Goal: Transaction & Acquisition: Book appointment/travel/reservation

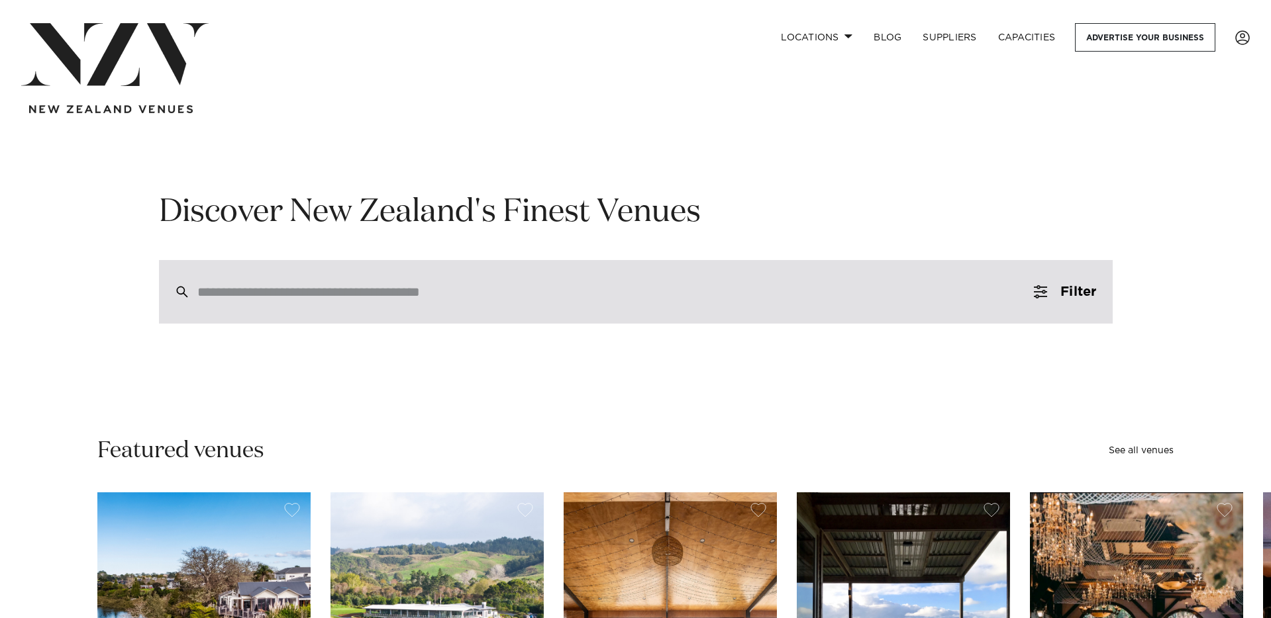
click at [427, 280] on div at bounding box center [636, 292] width 954 height 64
type input "*"
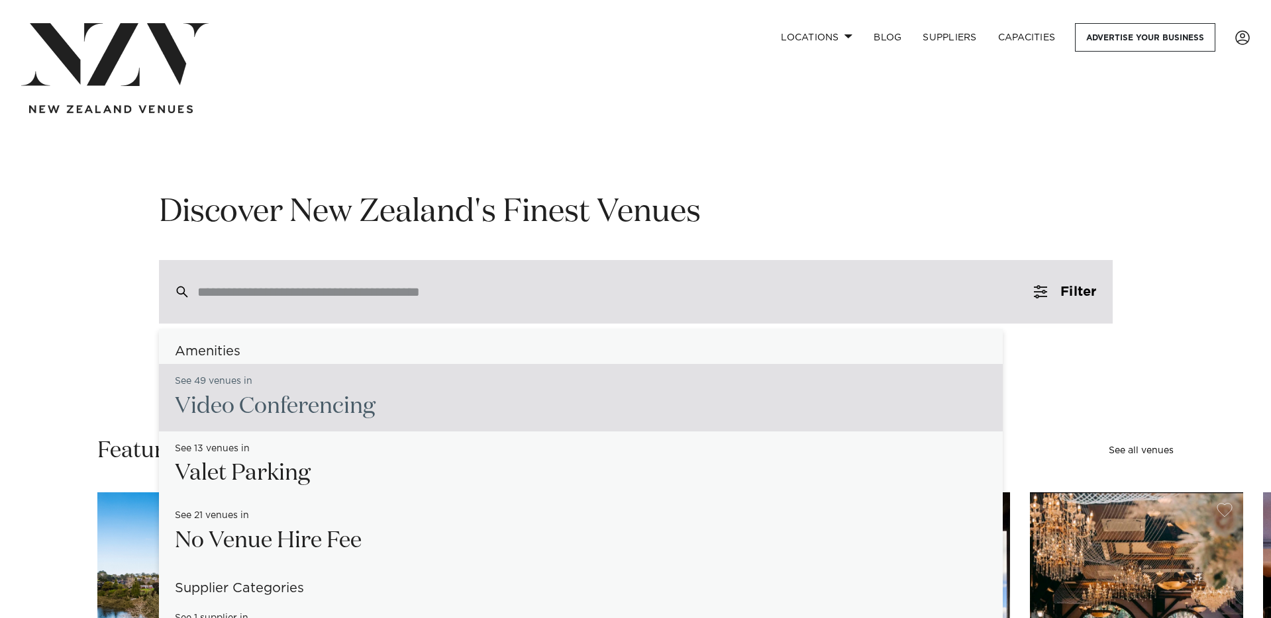
type input "*"
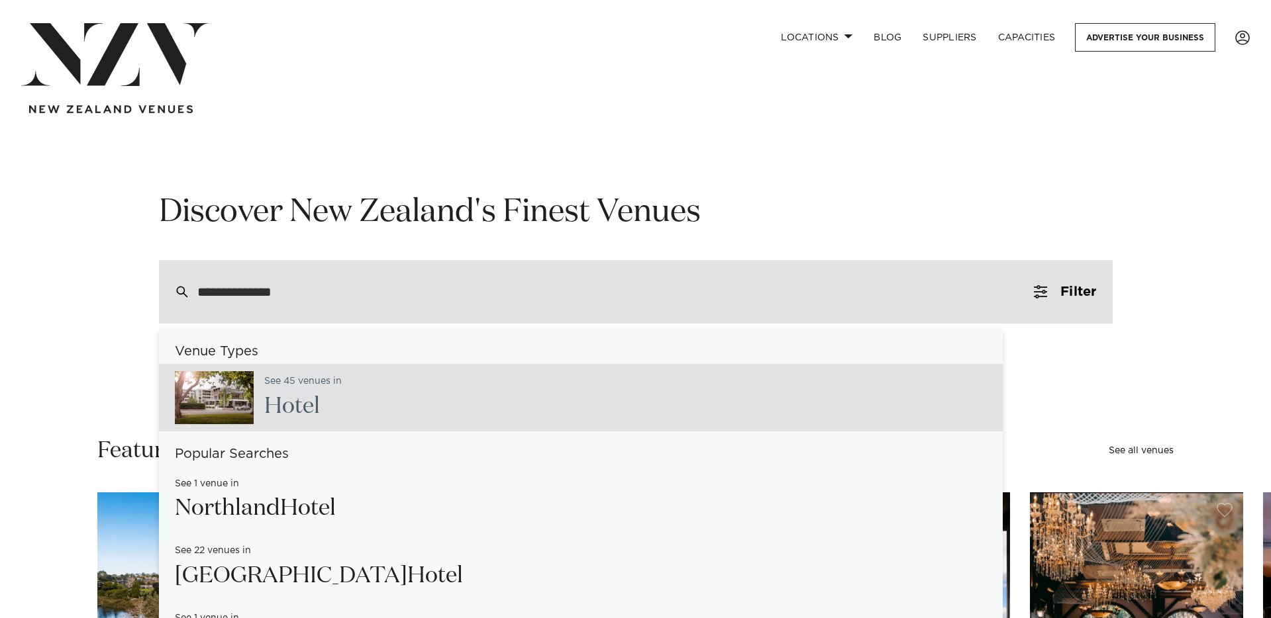
type input "**********"
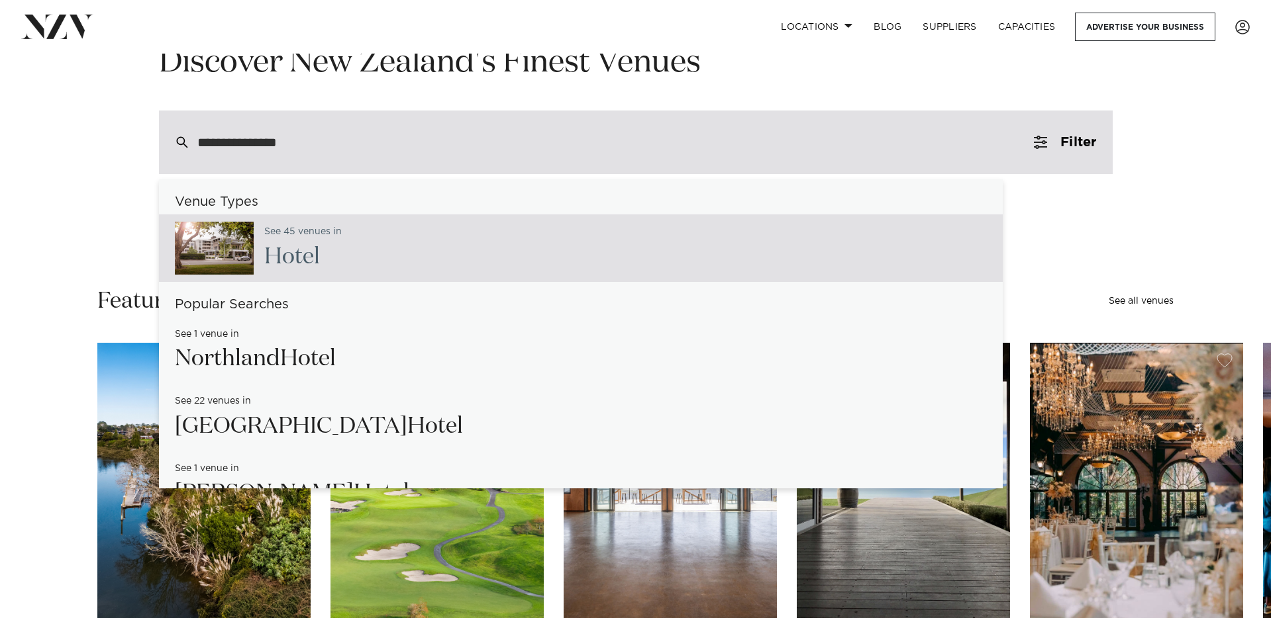
type input "**********"
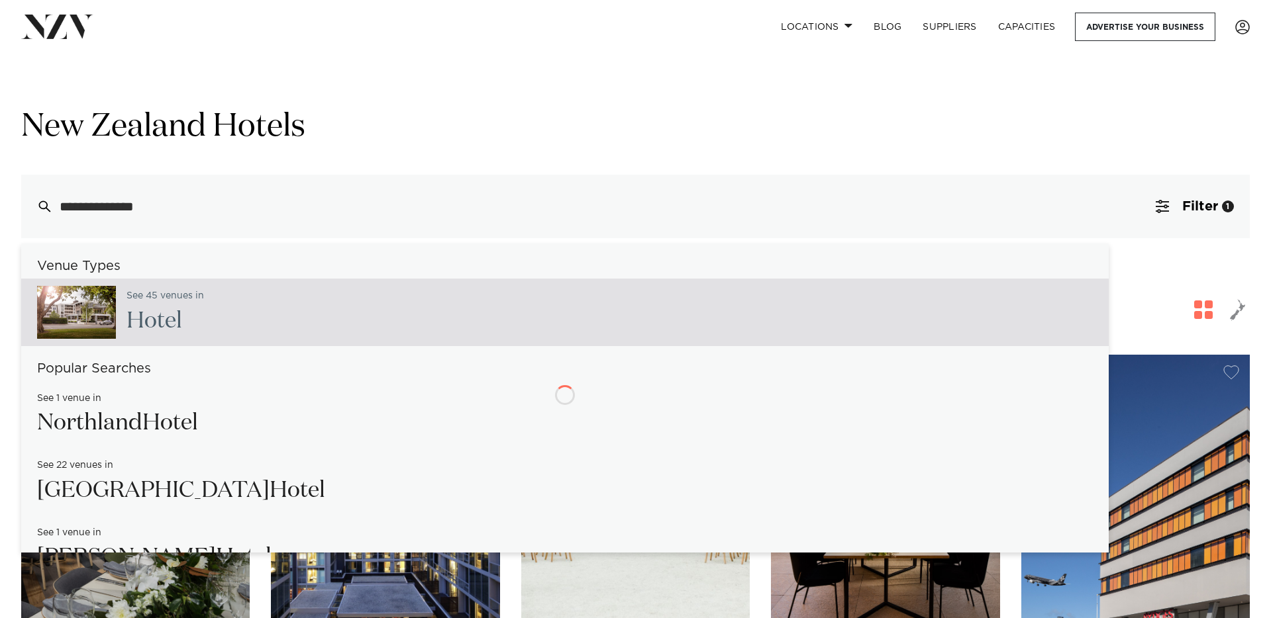
type input "**********"
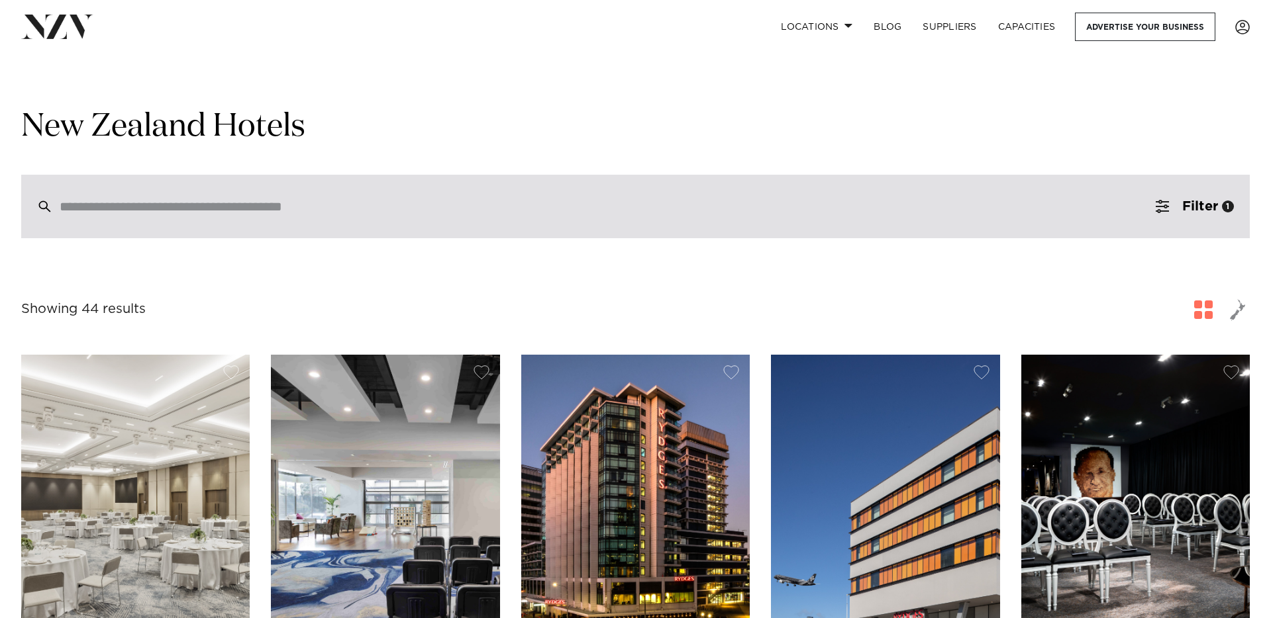
click at [192, 220] on div at bounding box center [635, 207] width 1228 height 64
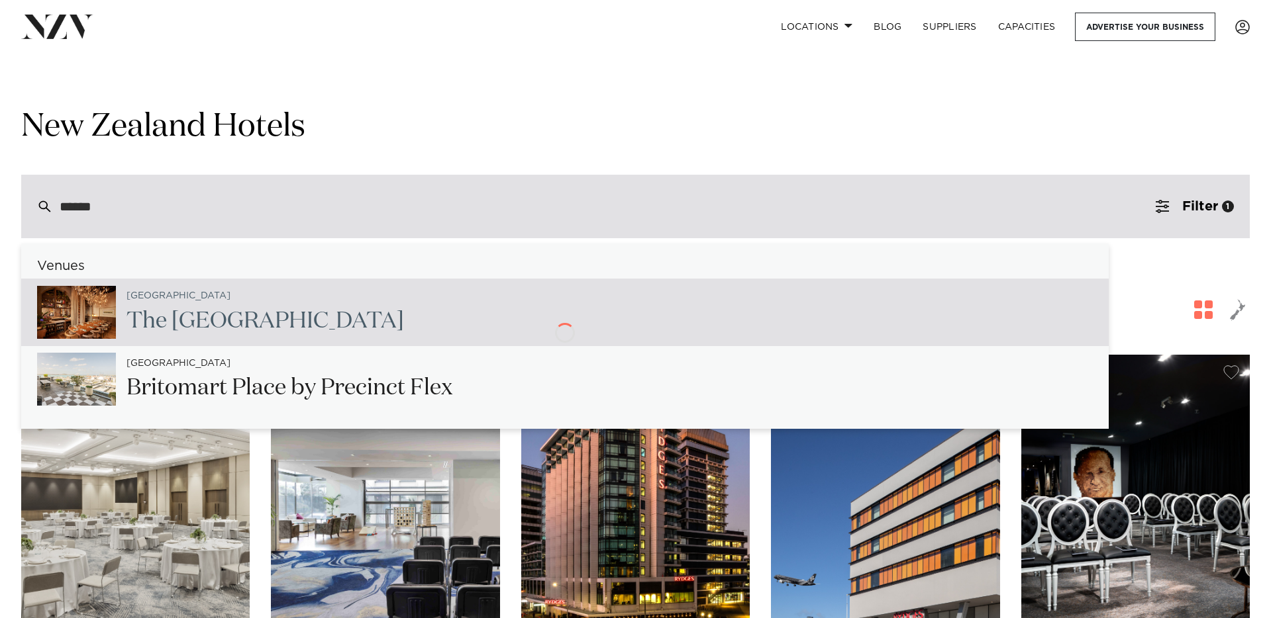
type input "*****"
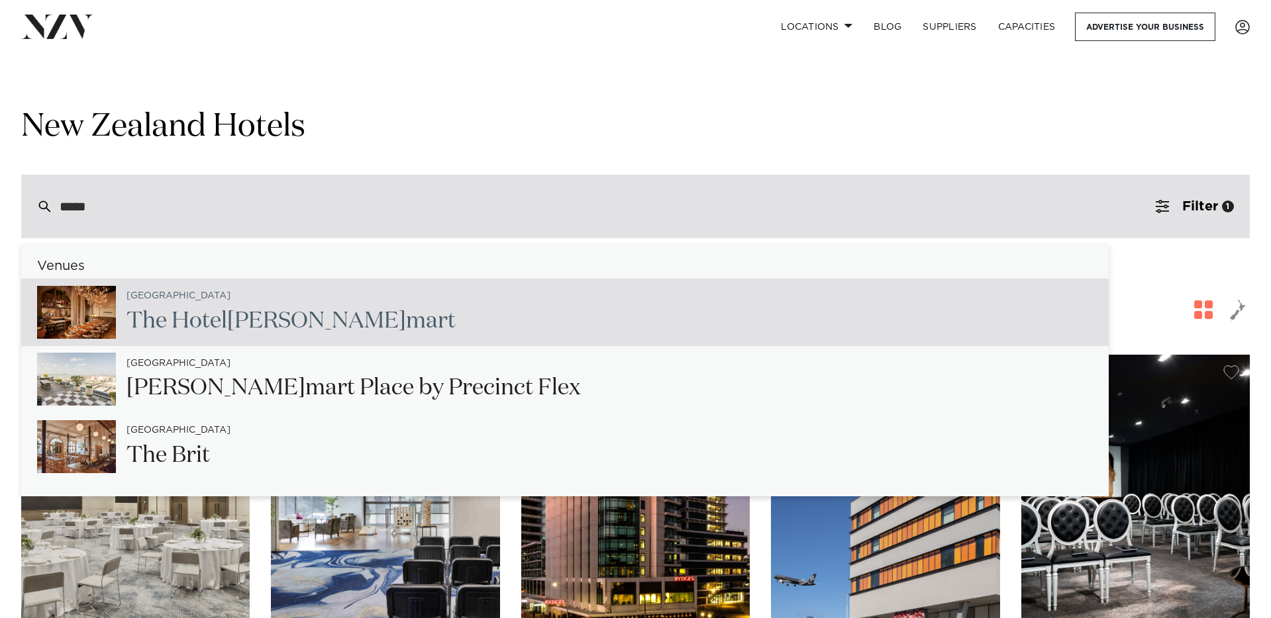
click at [148, 294] on small "[GEOGRAPHIC_DATA]" at bounding box center [178, 296] width 104 height 10
type input "**********"
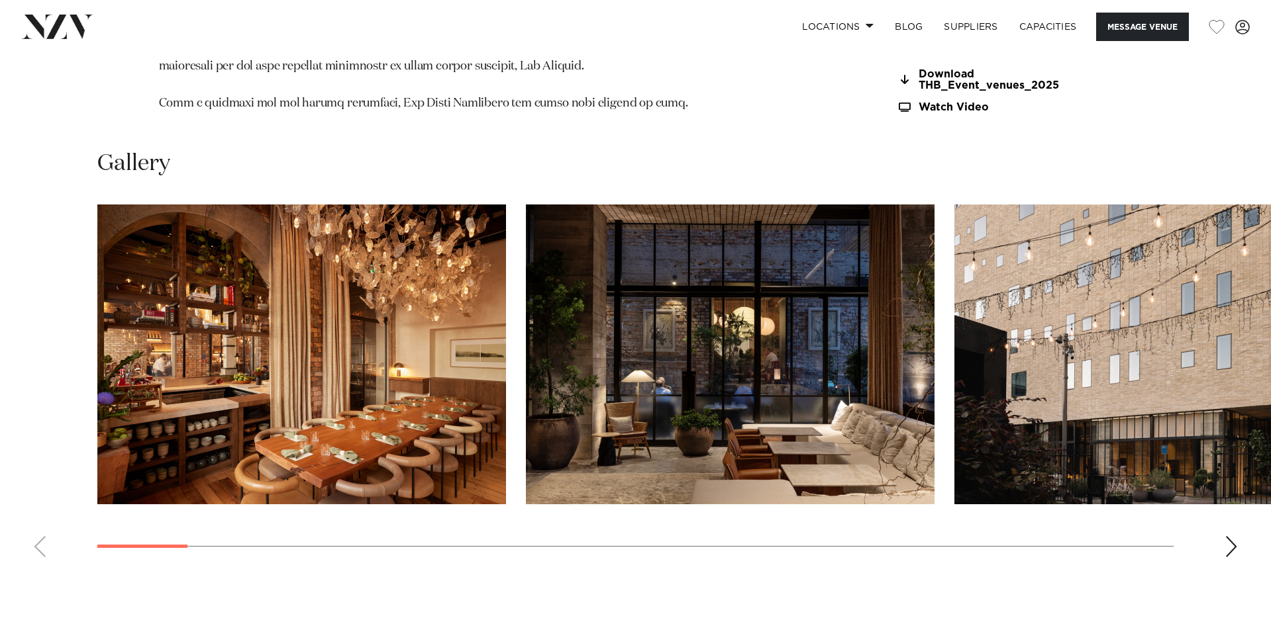
scroll to position [1841, 0]
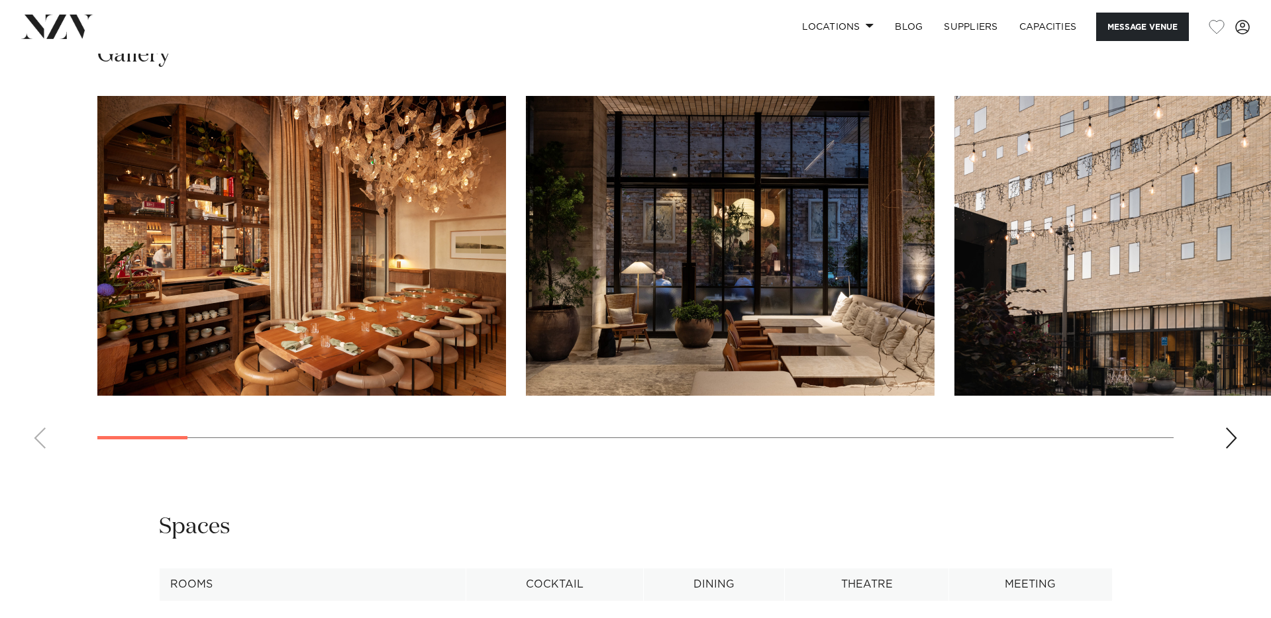
click at [1230, 438] on div "Next slide" at bounding box center [1230, 438] width 13 height 21
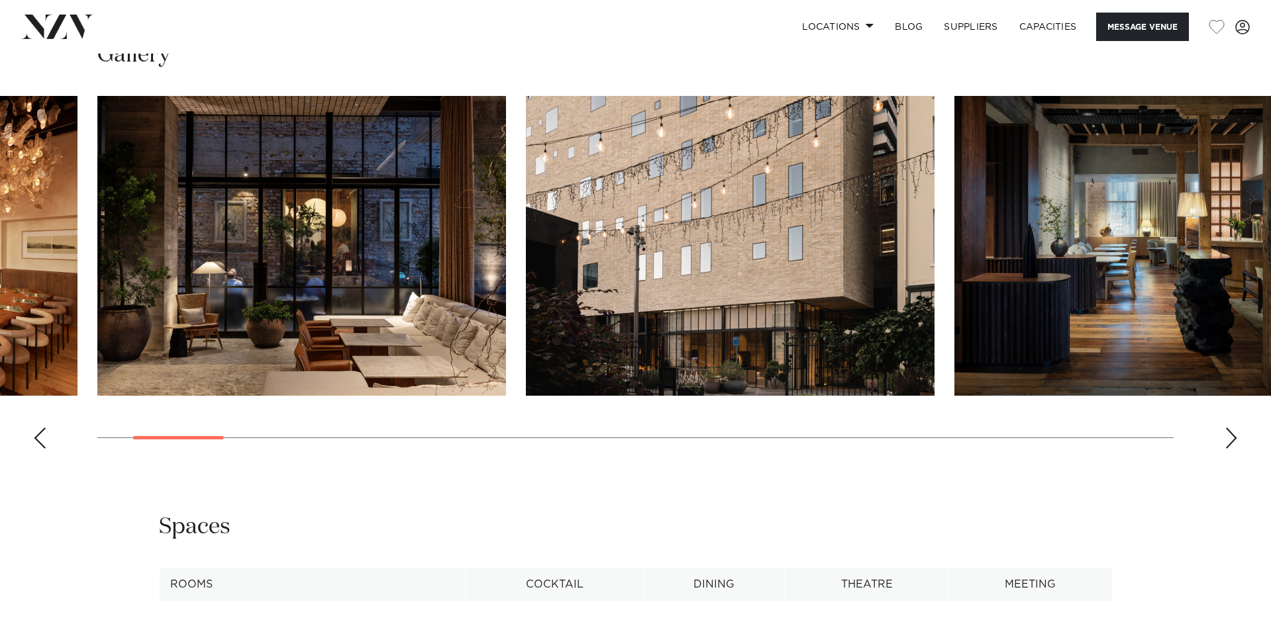
click at [1230, 438] on div "Next slide" at bounding box center [1230, 438] width 13 height 21
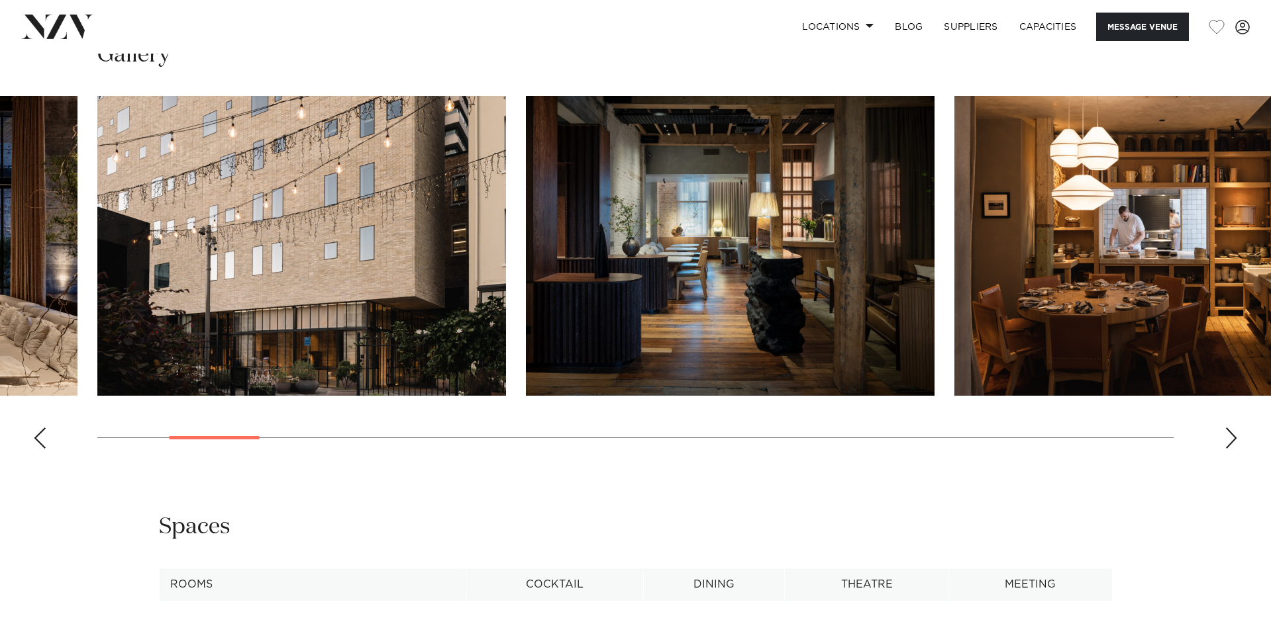
click at [1229, 438] on div "Next slide" at bounding box center [1230, 438] width 13 height 21
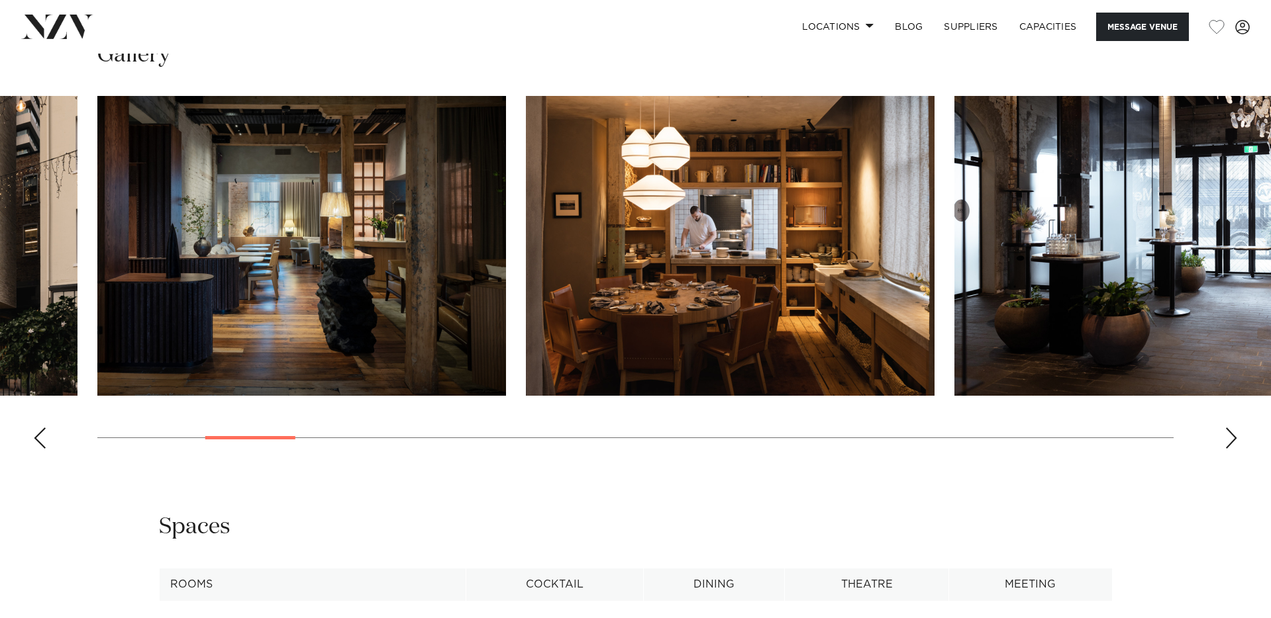
click at [1235, 437] on div "Next slide" at bounding box center [1230, 438] width 13 height 21
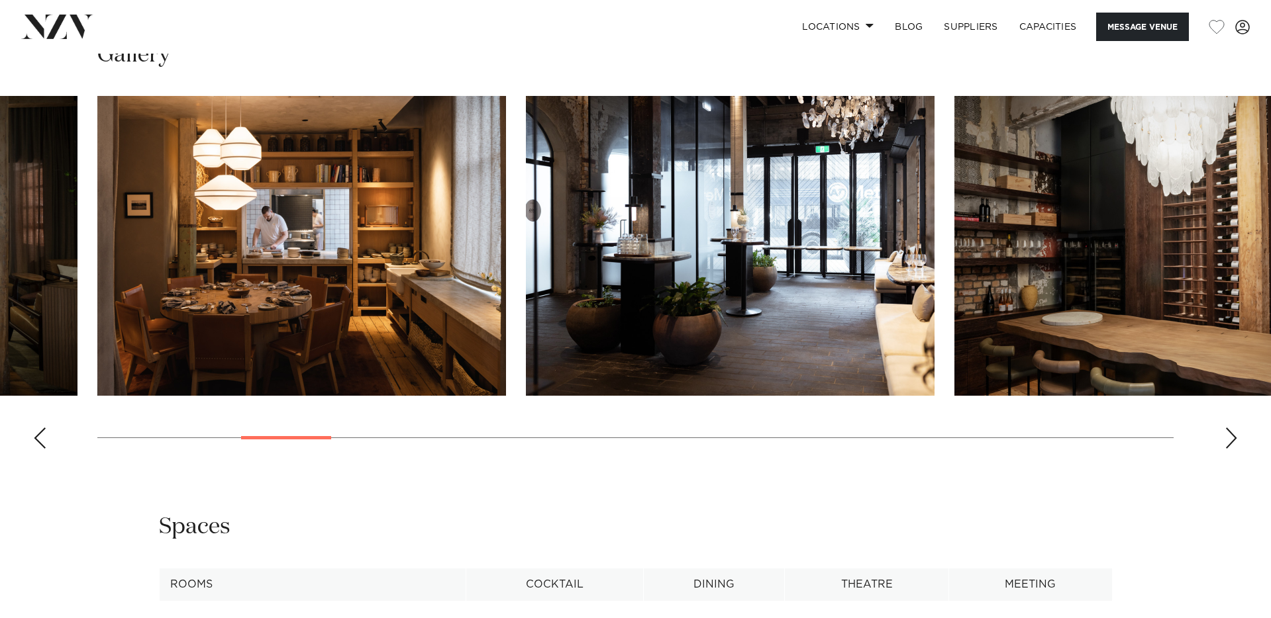
click at [1232, 436] on div "Next slide" at bounding box center [1230, 438] width 13 height 21
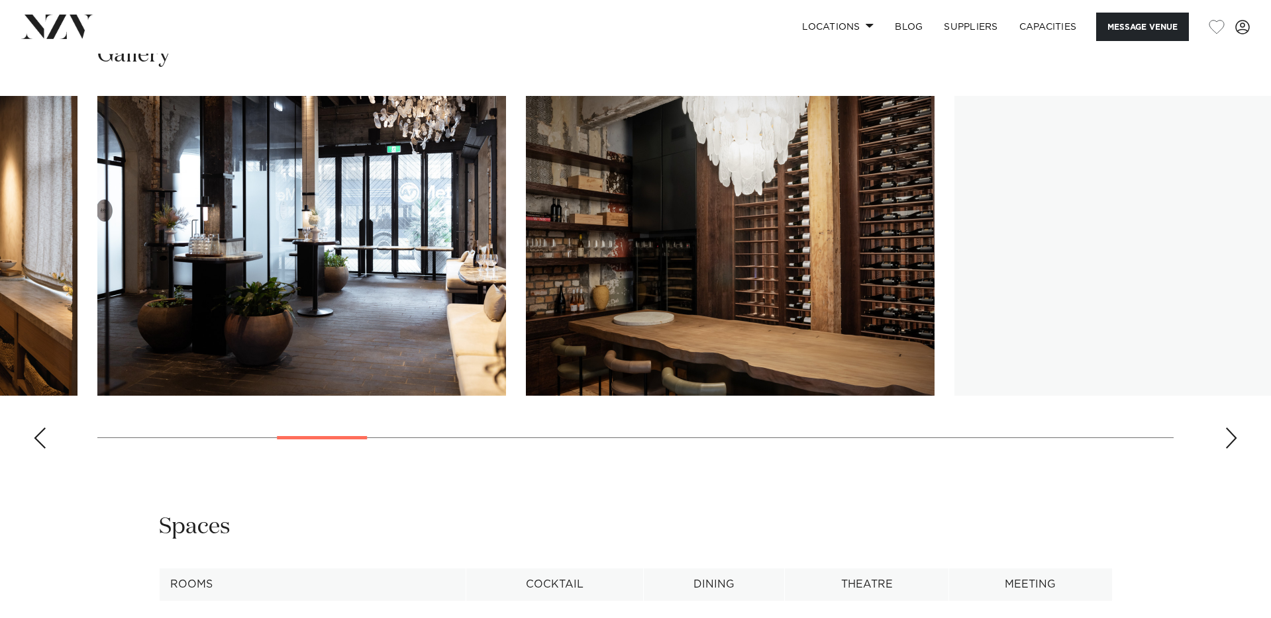
click at [1232, 436] on div "Next slide" at bounding box center [1230, 438] width 13 height 21
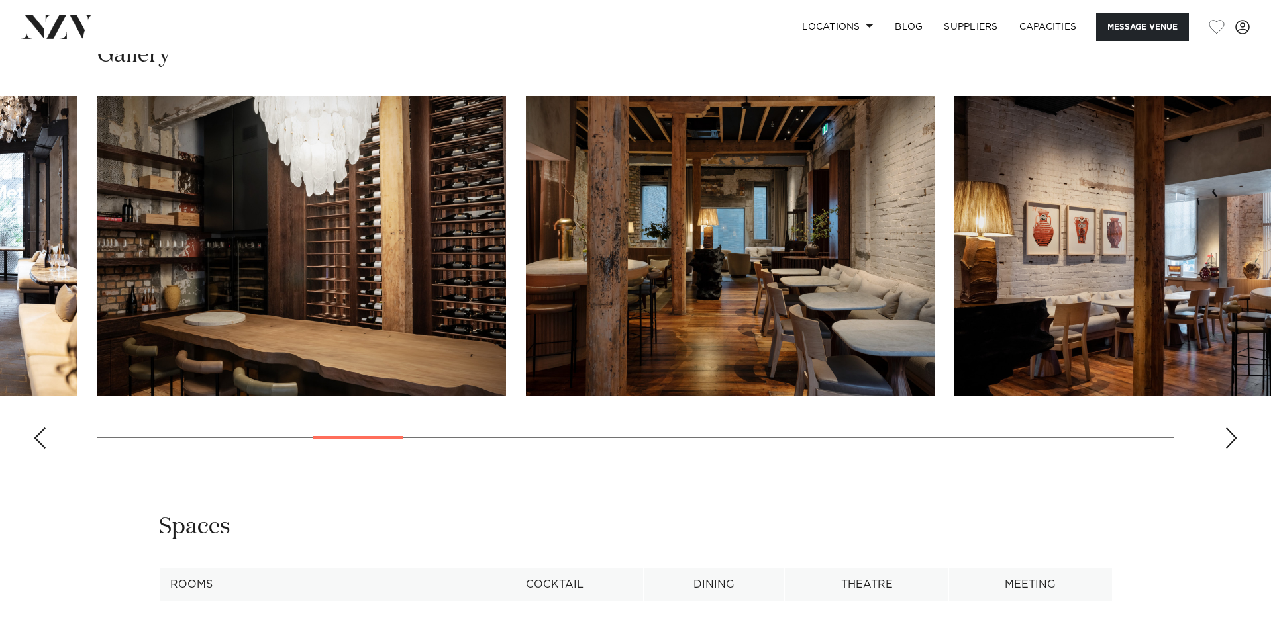
click at [1232, 436] on div "Next slide" at bounding box center [1230, 438] width 13 height 21
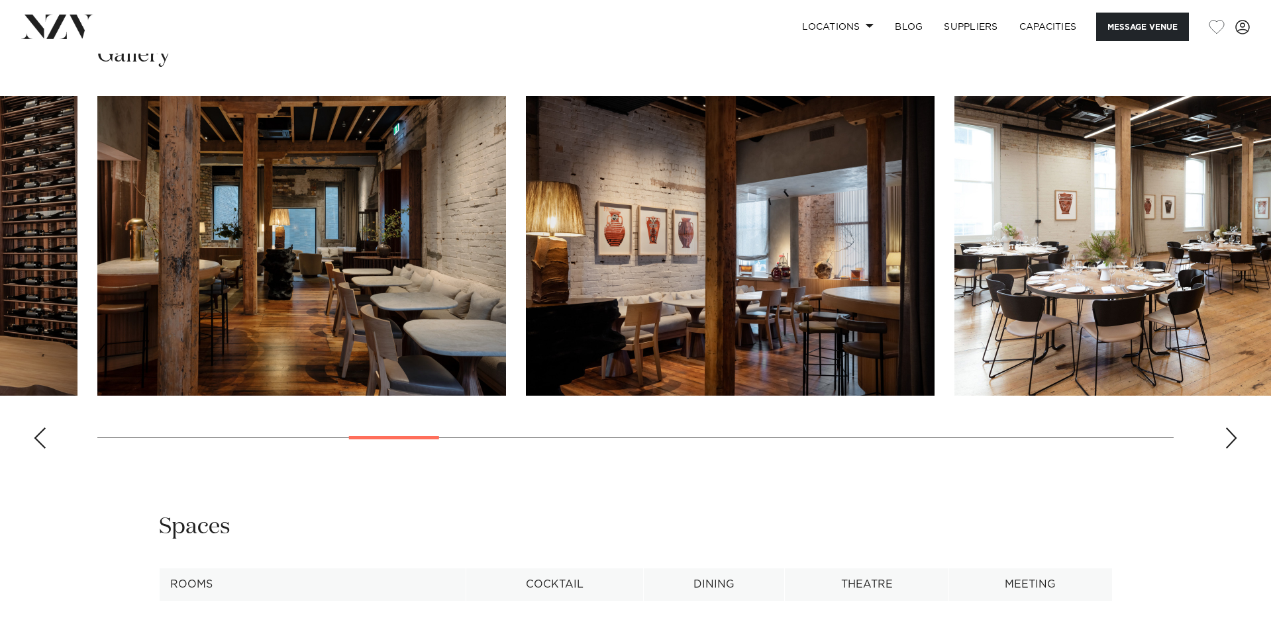
click at [1232, 436] on div "Next slide" at bounding box center [1230, 438] width 13 height 21
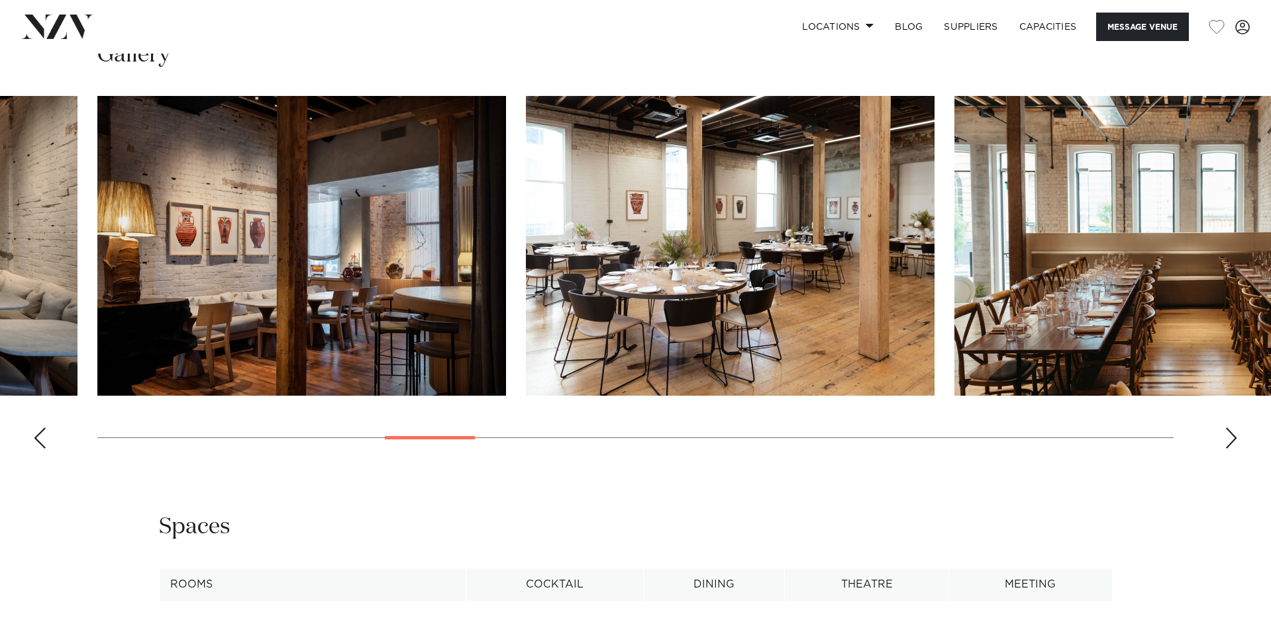
click at [744, 268] on img "10 / 30" at bounding box center [730, 246] width 409 height 300
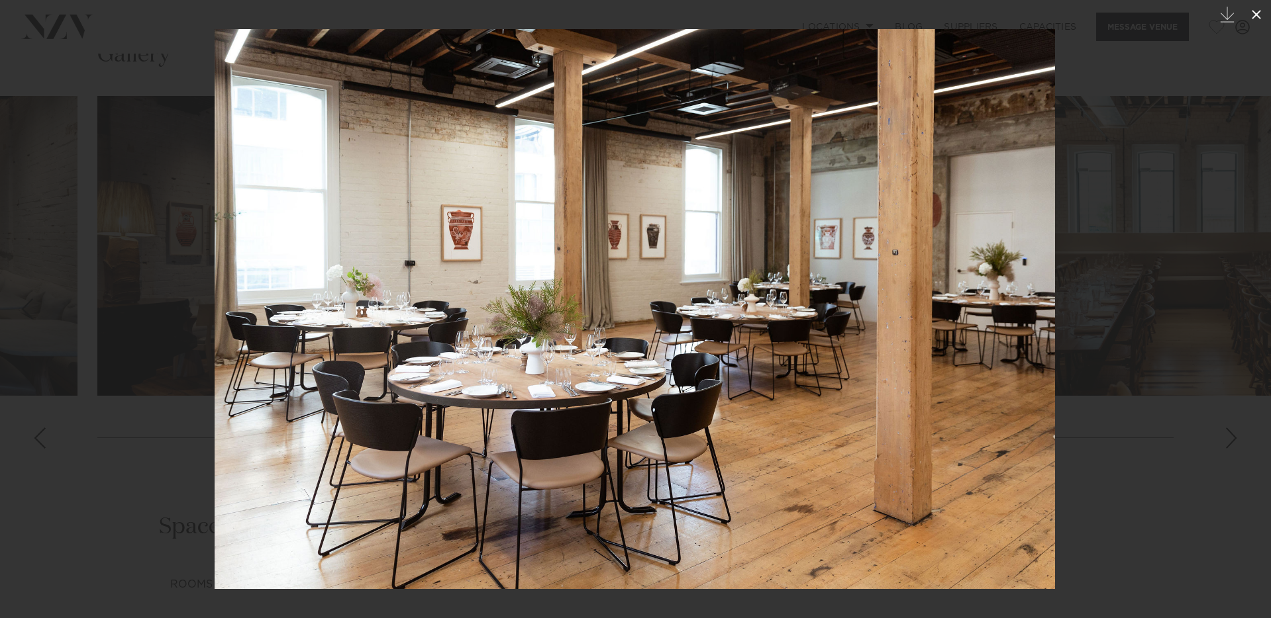
click at [1254, 11] on icon at bounding box center [1256, 15] width 16 height 16
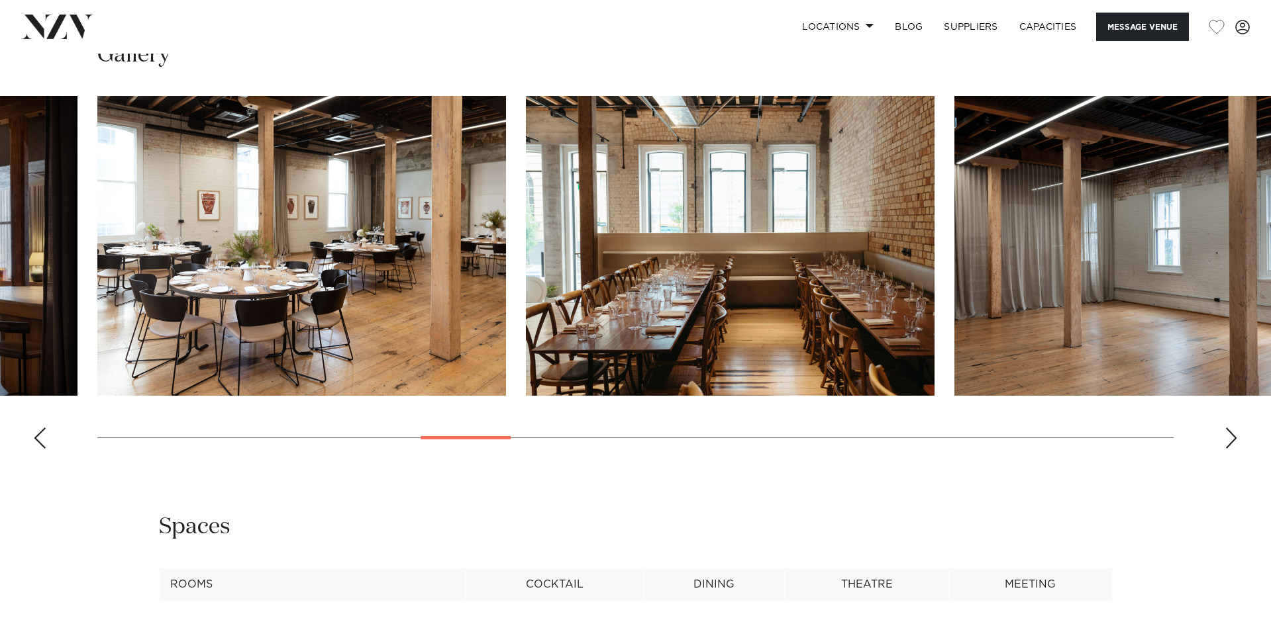
click at [1233, 434] on div "Next slide" at bounding box center [1230, 438] width 13 height 21
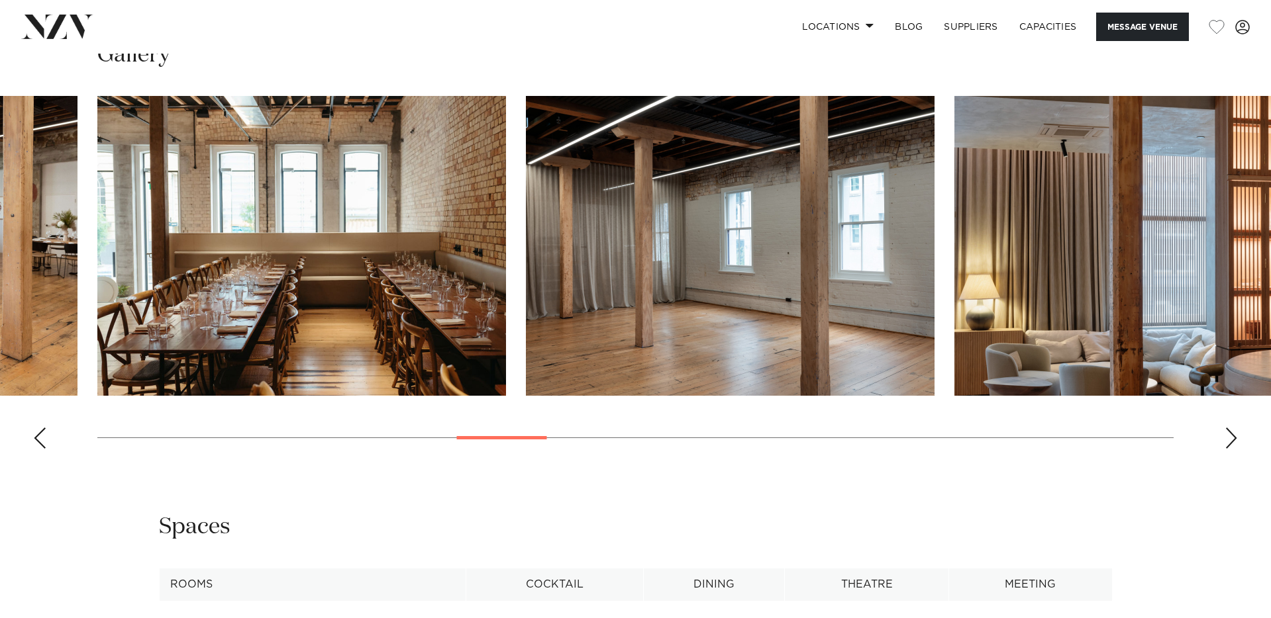
click at [1230, 435] on div "Next slide" at bounding box center [1230, 438] width 13 height 21
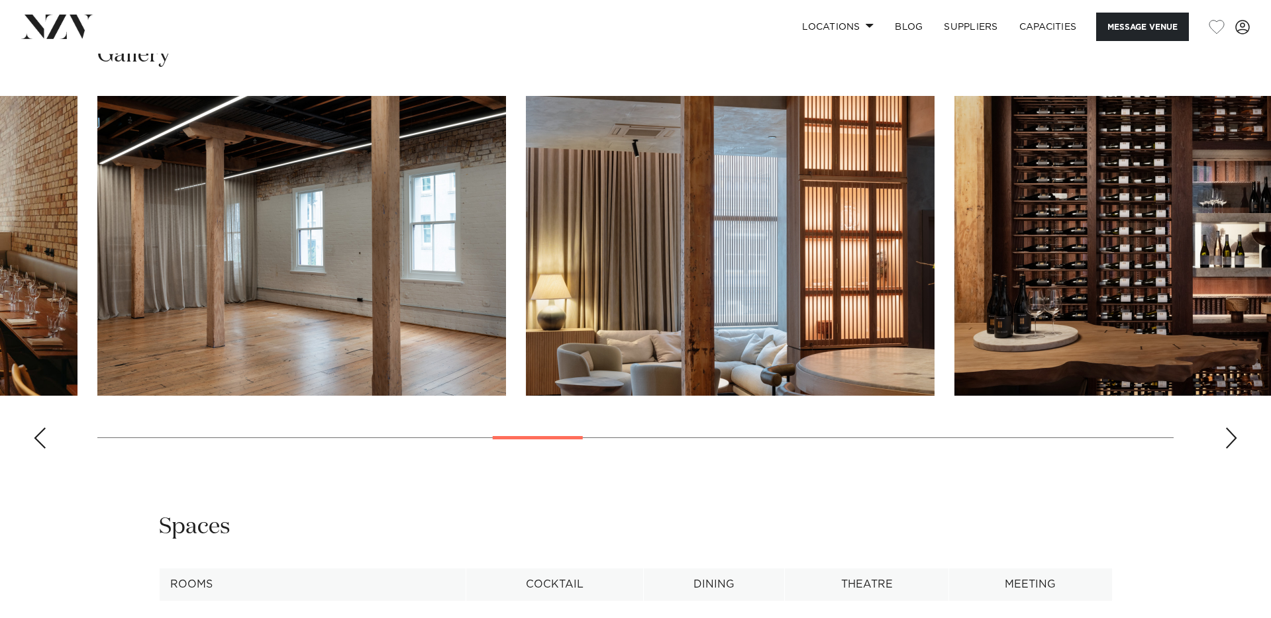
click at [1230, 435] on div "Next slide" at bounding box center [1230, 438] width 13 height 21
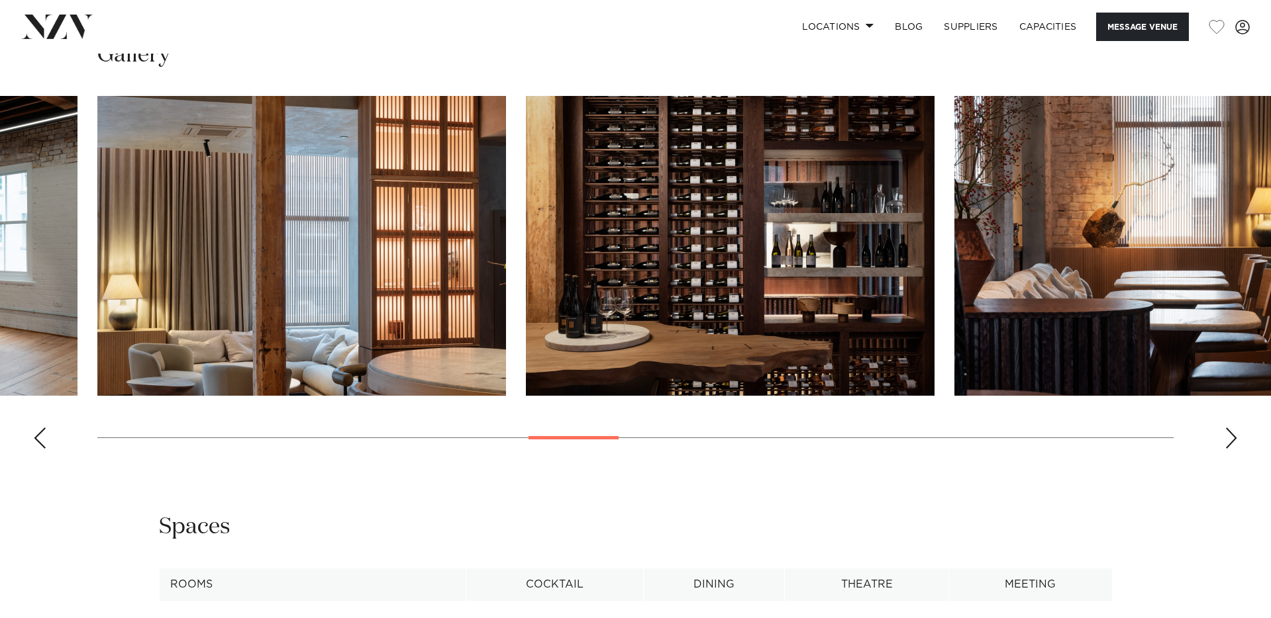
click at [1230, 435] on div "Next slide" at bounding box center [1230, 438] width 13 height 21
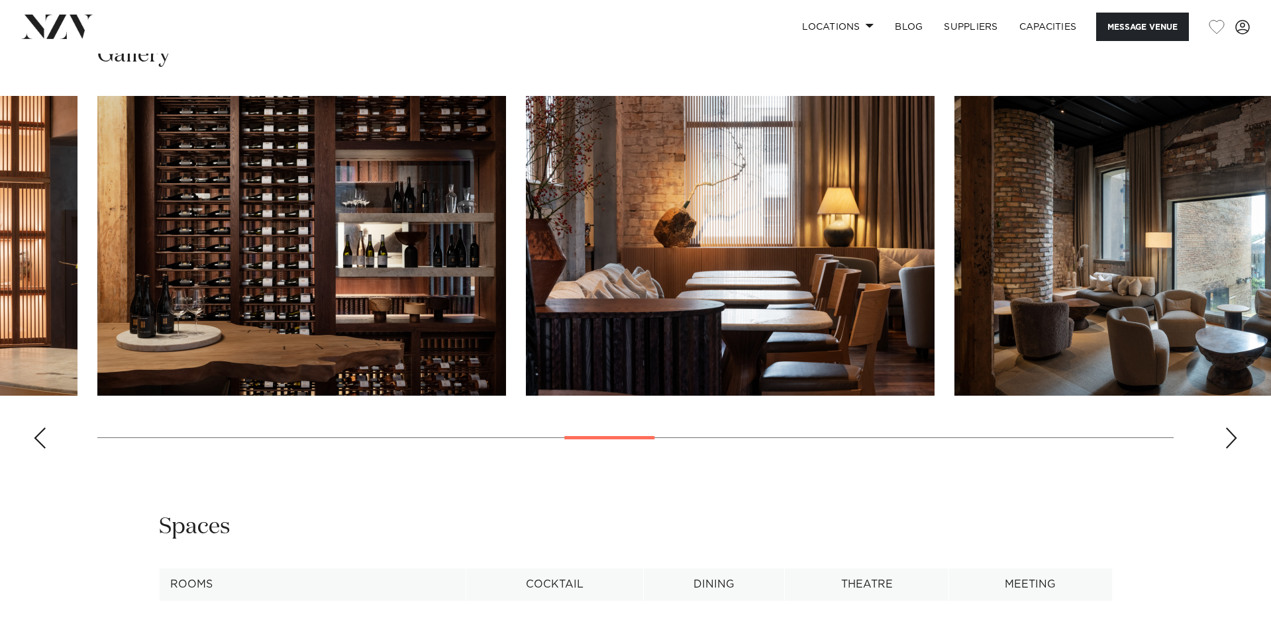
click at [1230, 435] on div "Next slide" at bounding box center [1230, 438] width 13 height 21
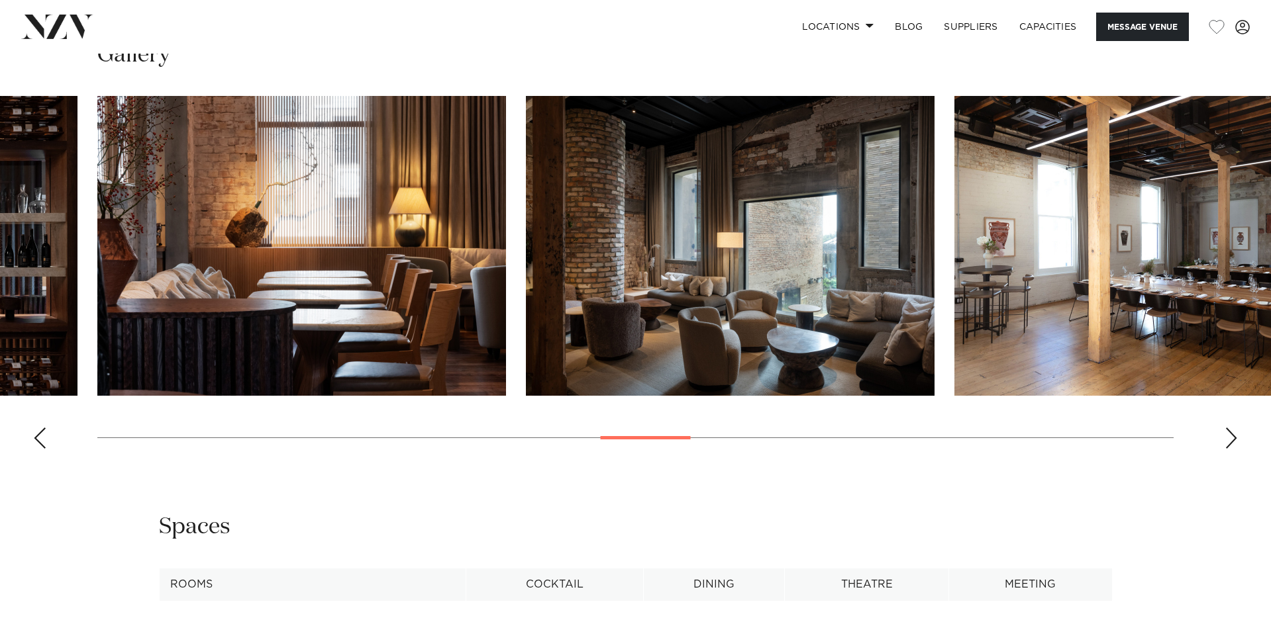
click at [1230, 435] on div "Next slide" at bounding box center [1230, 438] width 13 height 21
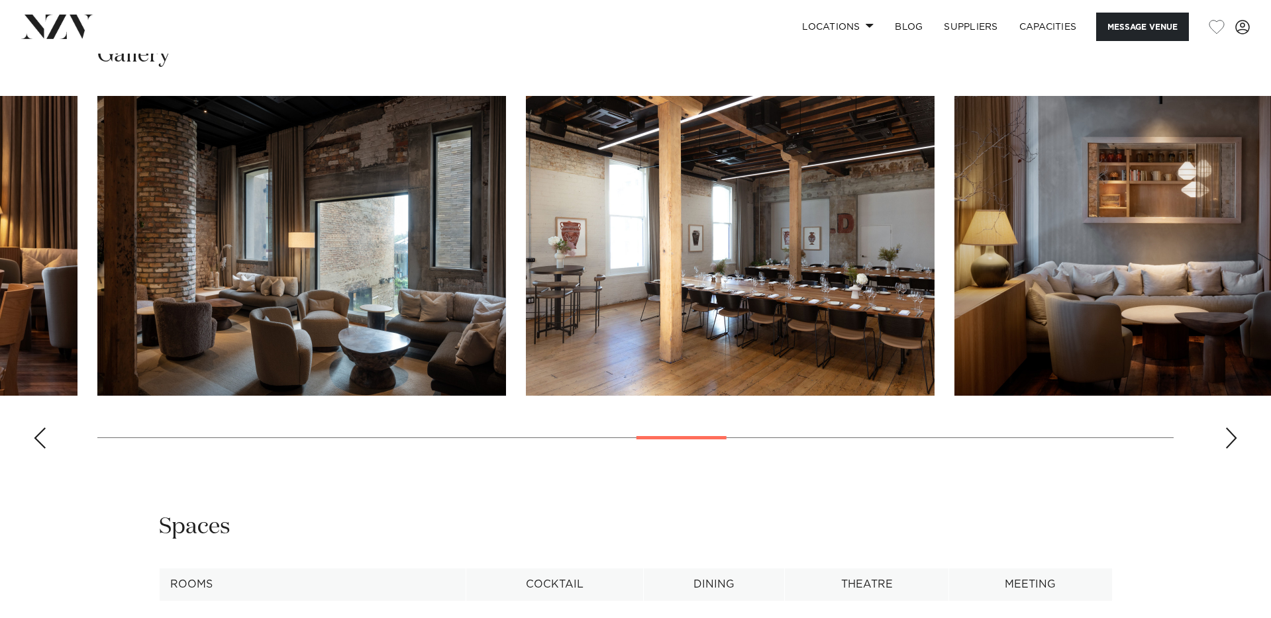
click at [1229, 435] on div "Next slide" at bounding box center [1230, 438] width 13 height 21
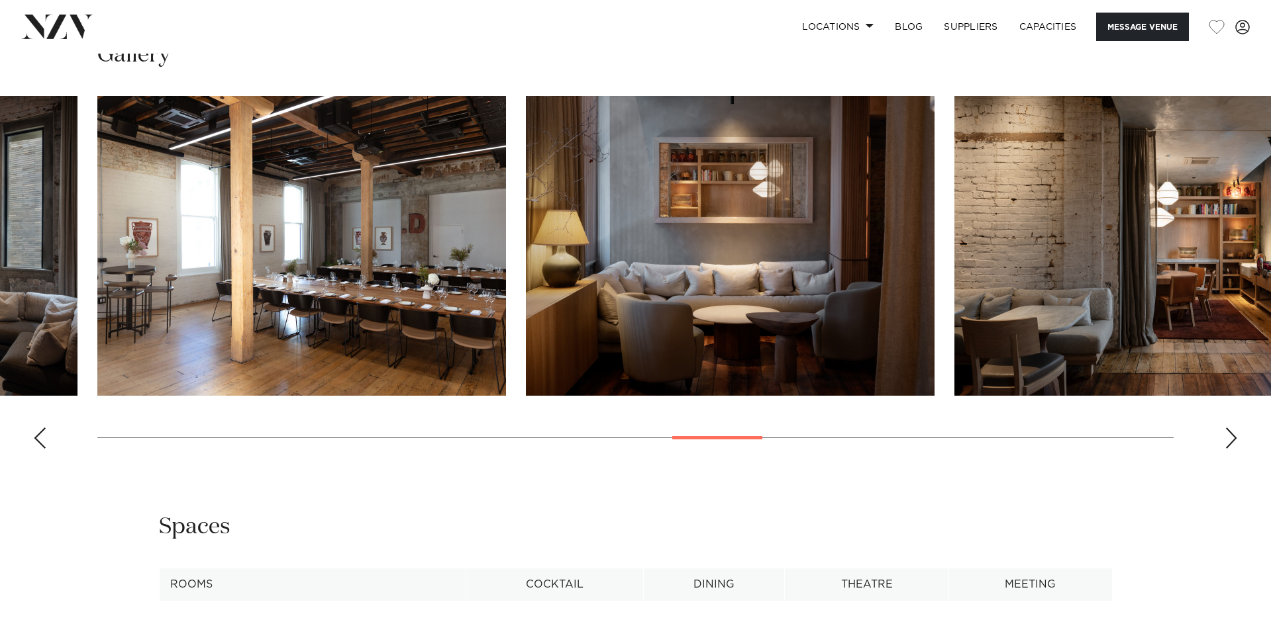
click at [305, 268] on img "17 / 30" at bounding box center [301, 246] width 409 height 300
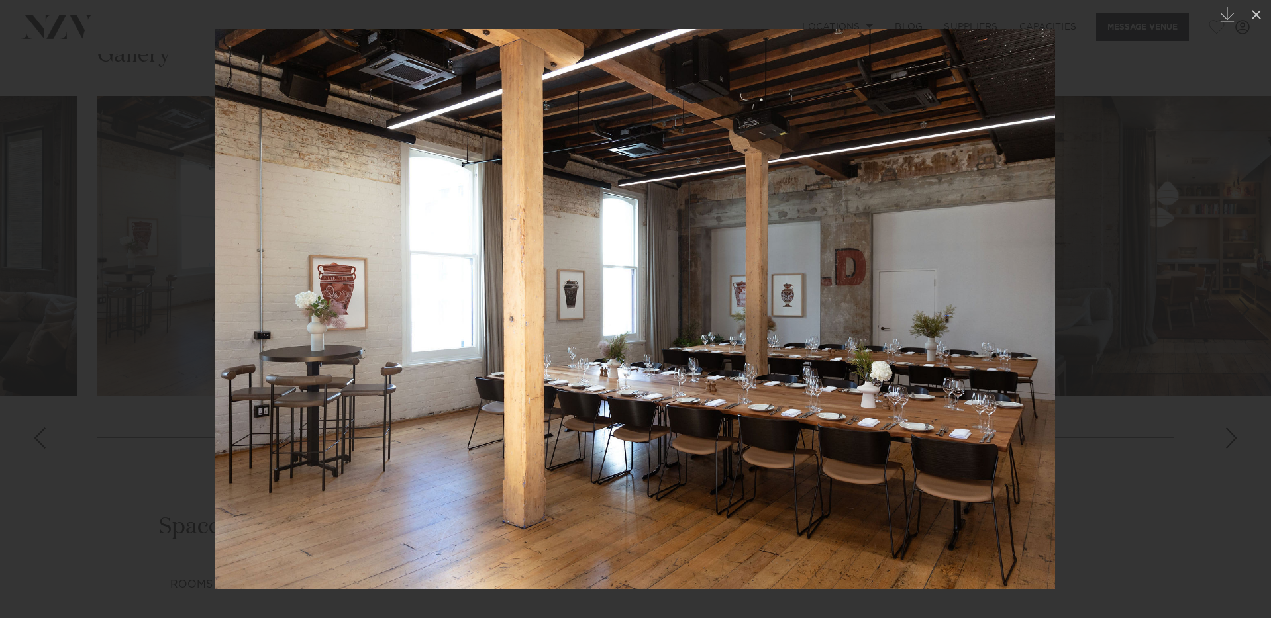
click at [1091, 232] on div at bounding box center [635, 309] width 1271 height 618
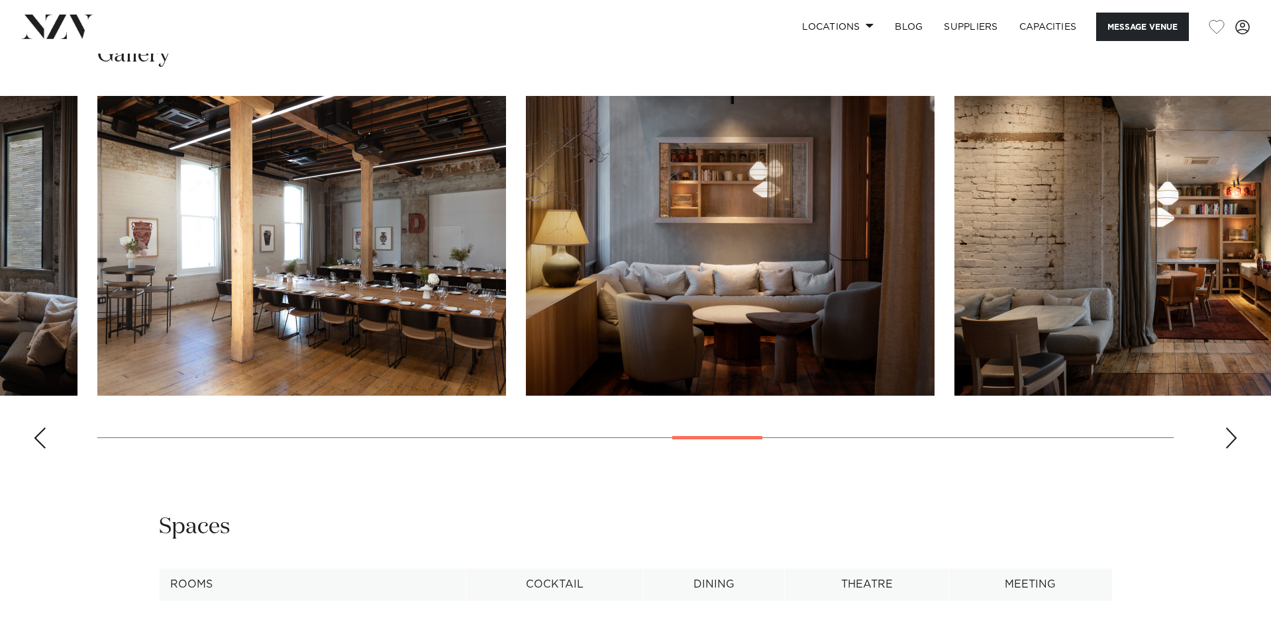
click at [1224, 436] on div "Next slide" at bounding box center [1230, 438] width 13 height 21
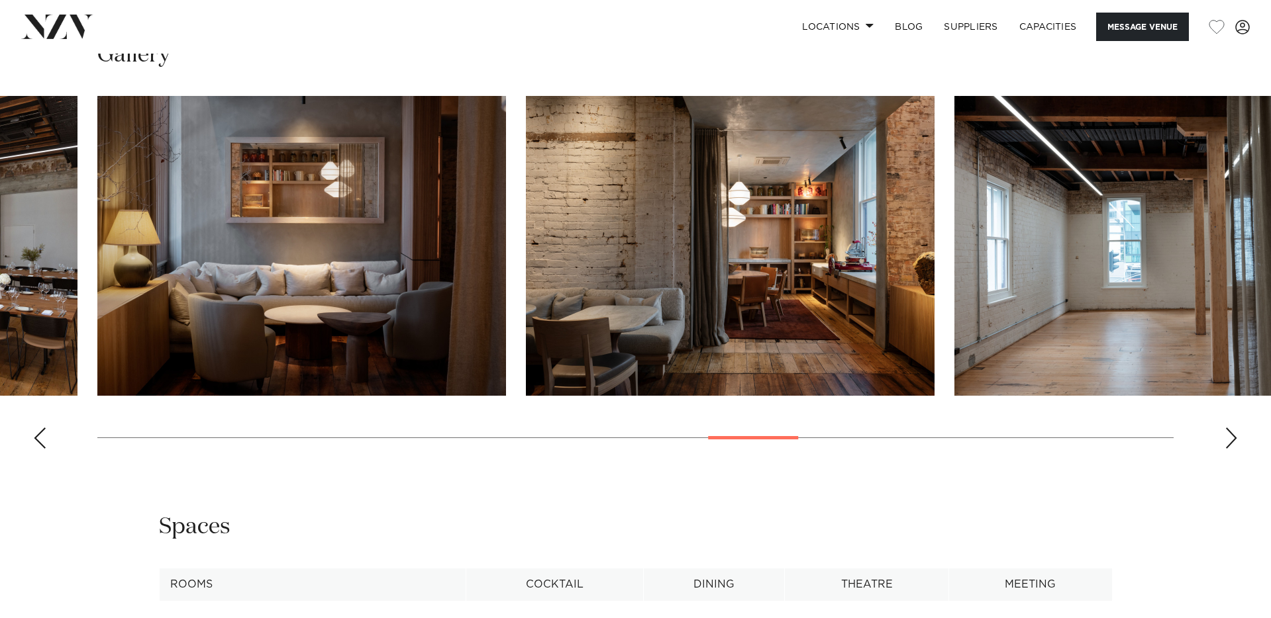
click at [1224, 436] on div "Next slide" at bounding box center [1230, 438] width 13 height 21
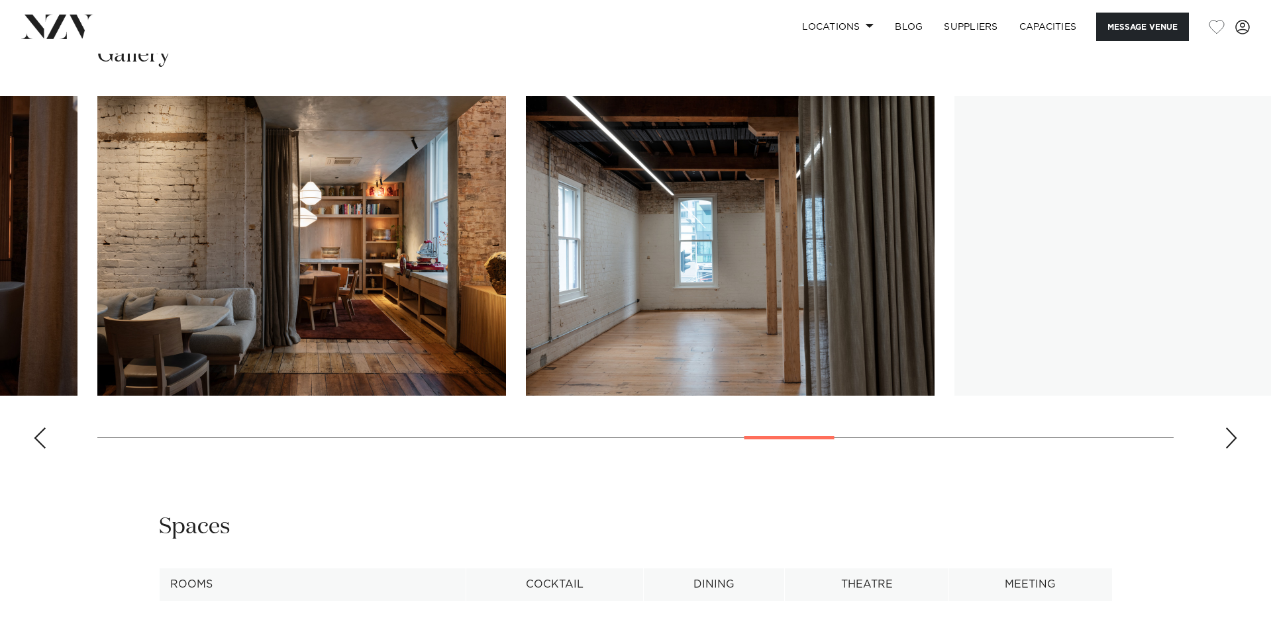
click at [1224, 436] on div "Next slide" at bounding box center [1230, 438] width 13 height 21
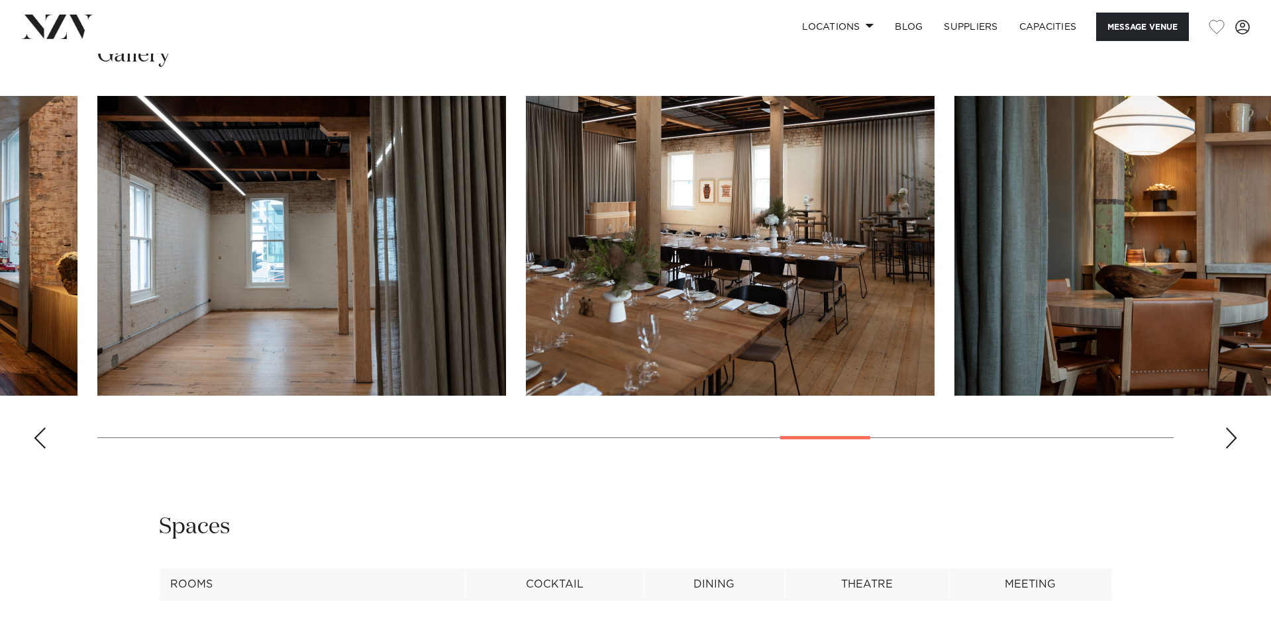
click at [1224, 436] on div "Next slide" at bounding box center [1230, 438] width 13 height 21
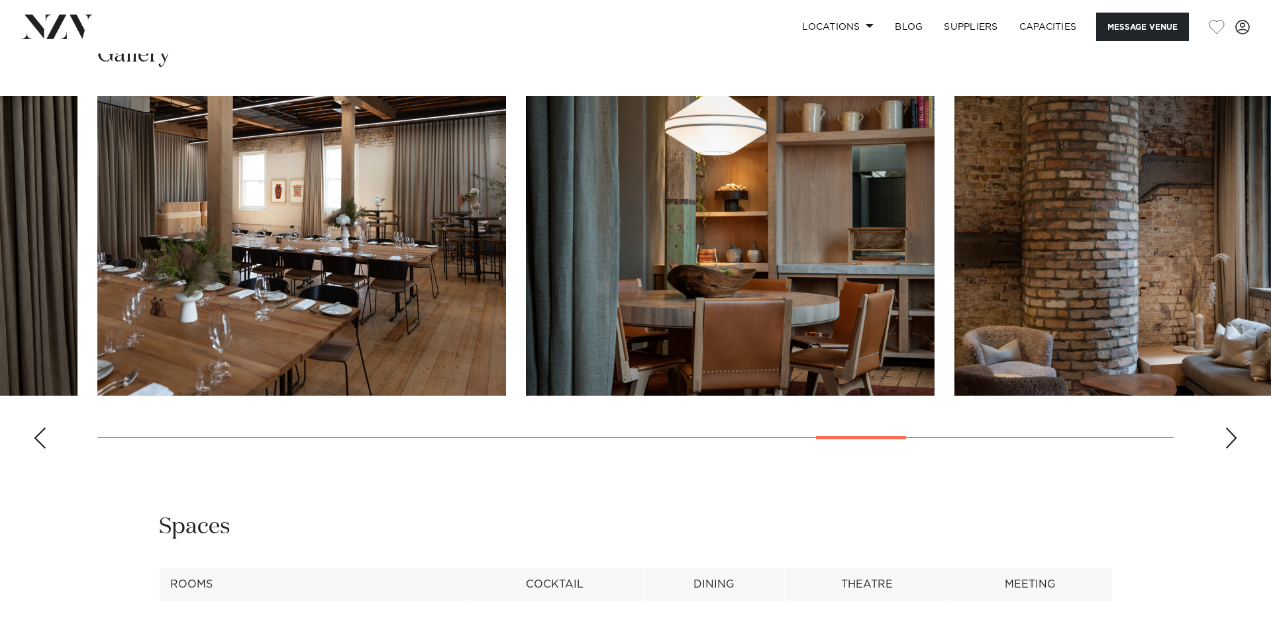
scroll to position [1842, 0]
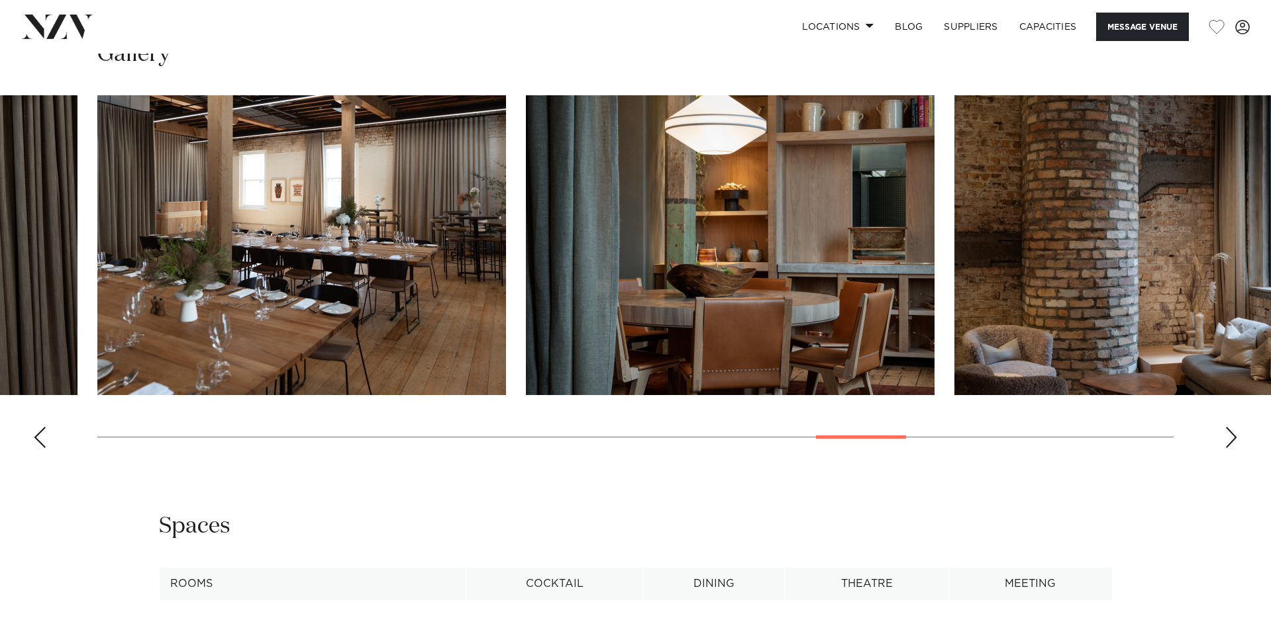
click at [348, 252] on img "21 / 30" at bounding box center [301, 245] width 409 height 300
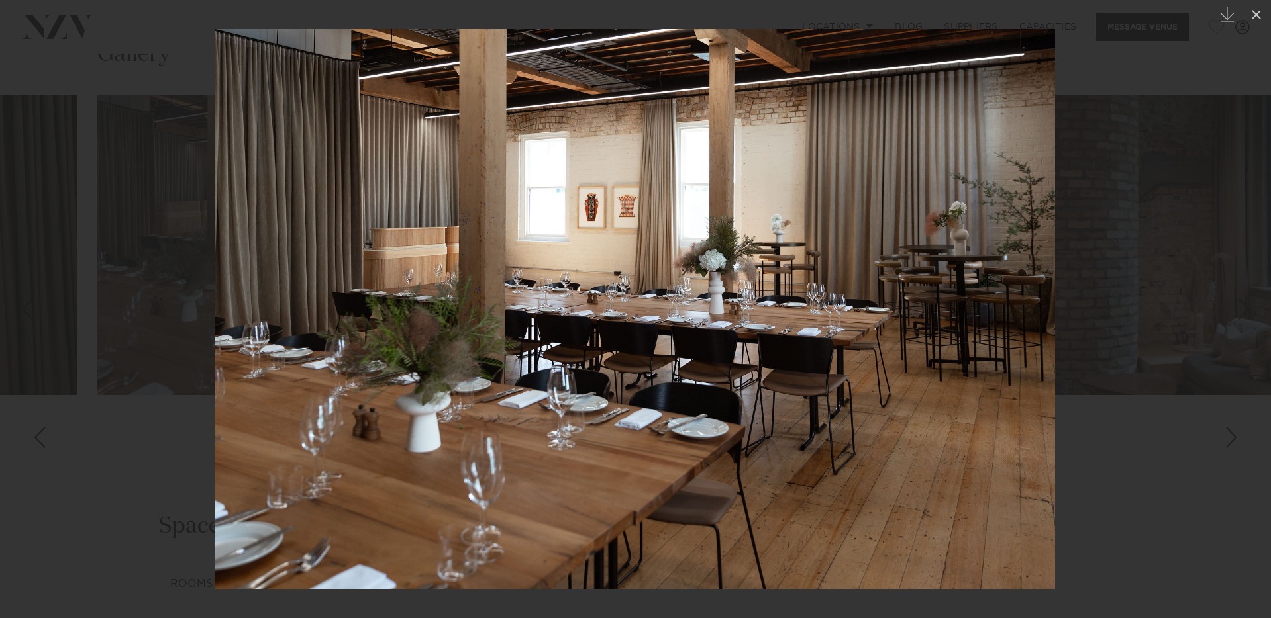
click at [1205, 375] on div at bounding box center [635, 309] width 1271 height 618
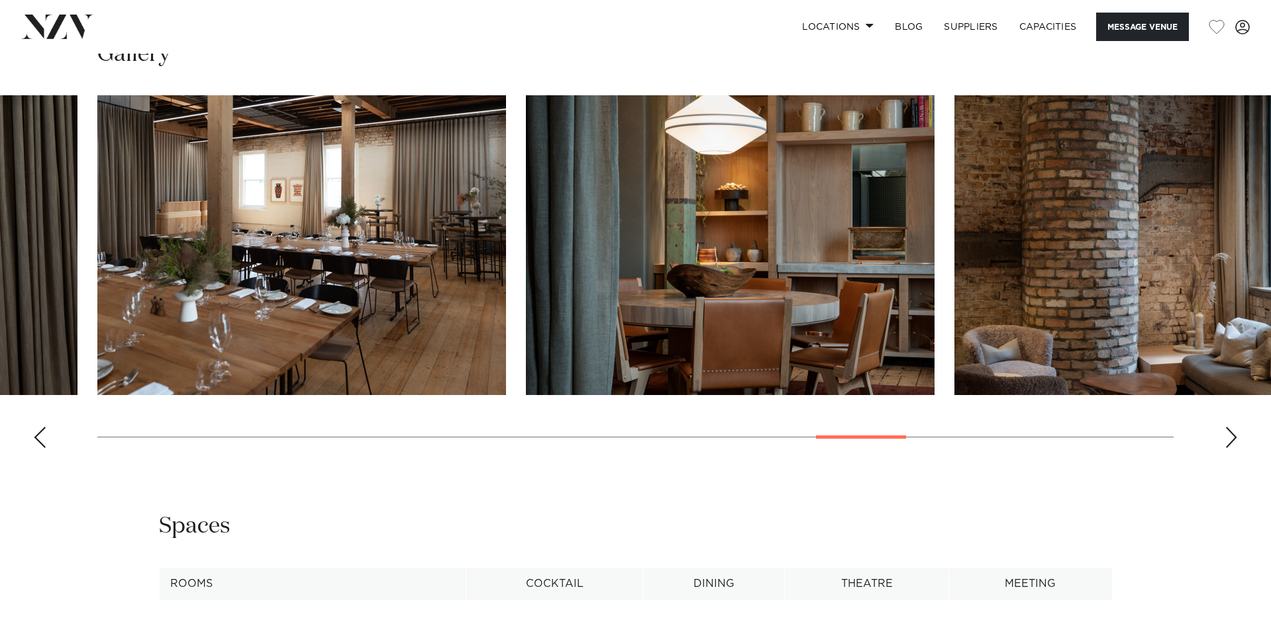
click at [1225, 438] on div "Next slide" at bounding box center [1230, 437] width 13 height 21
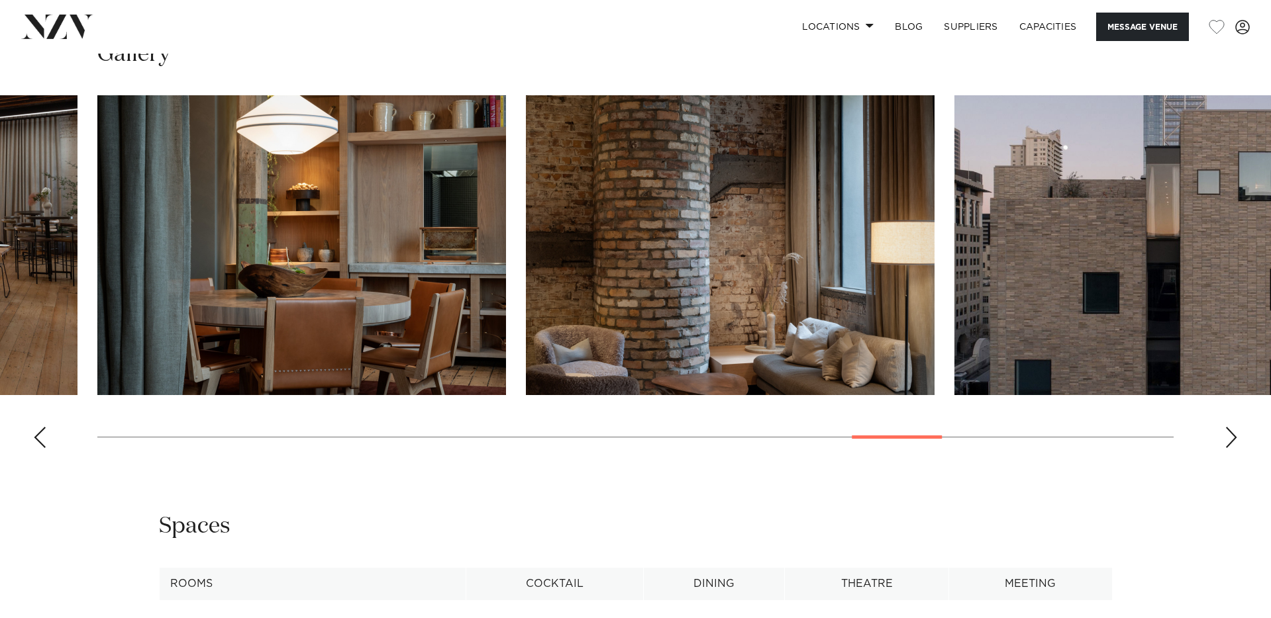
click at [1225, 438] on div "Next slide" at bounding box center [1230, 437] width 13 height 21
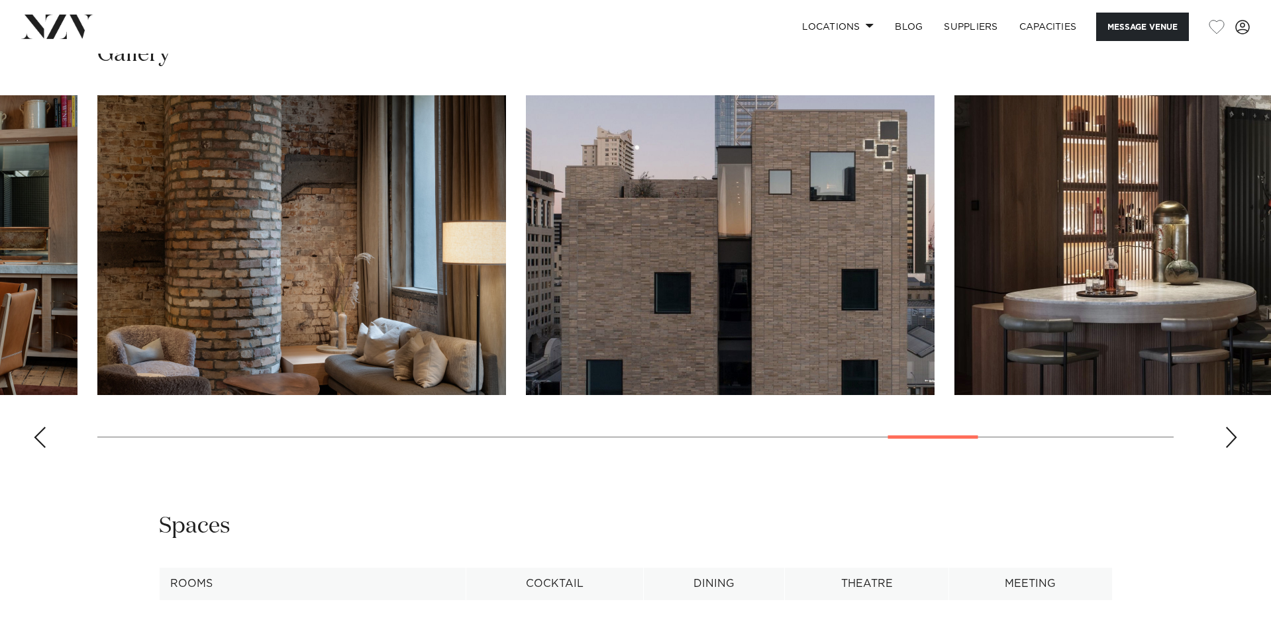
click at [1225, 438] on div "Next slide" at bounding box center [1230, 437] width 13 height 21
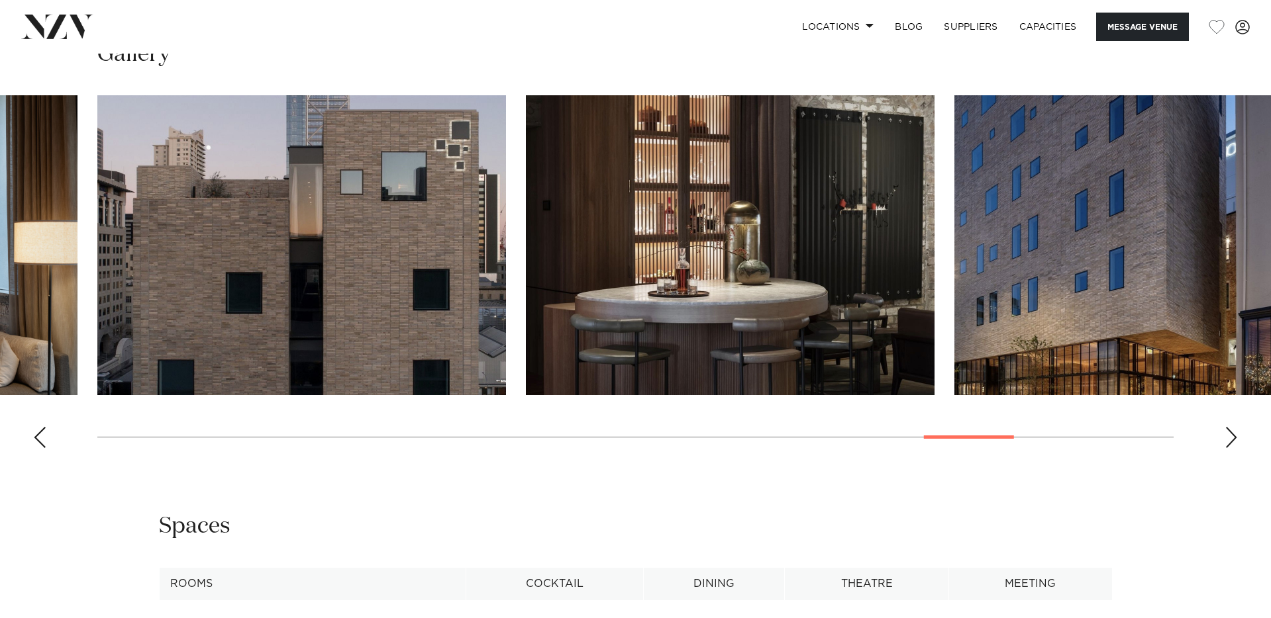
click at [1224, 438] on div "Next slide" at bounding box center [1230, 437] width 13 height 21
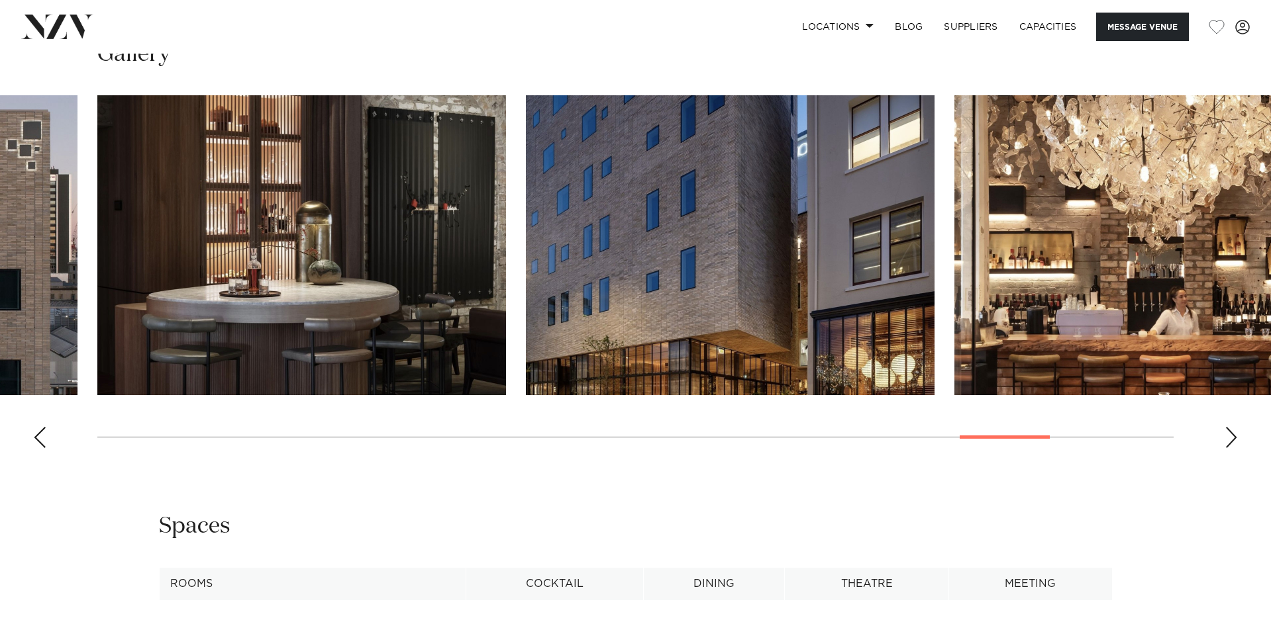
click at [732, 295] on img "26 / 30" at bounding box center [730, 245] width 409 height 300
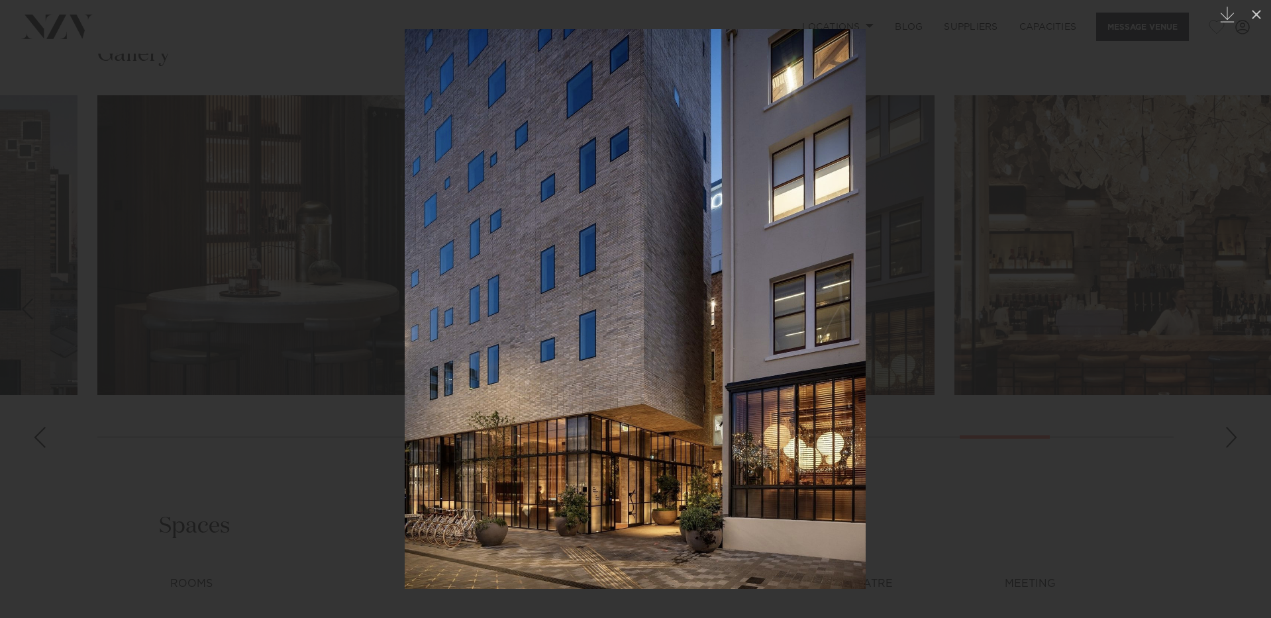
click at [1028, 424] on div at bounding box center [635, 309] width 1271 height 618
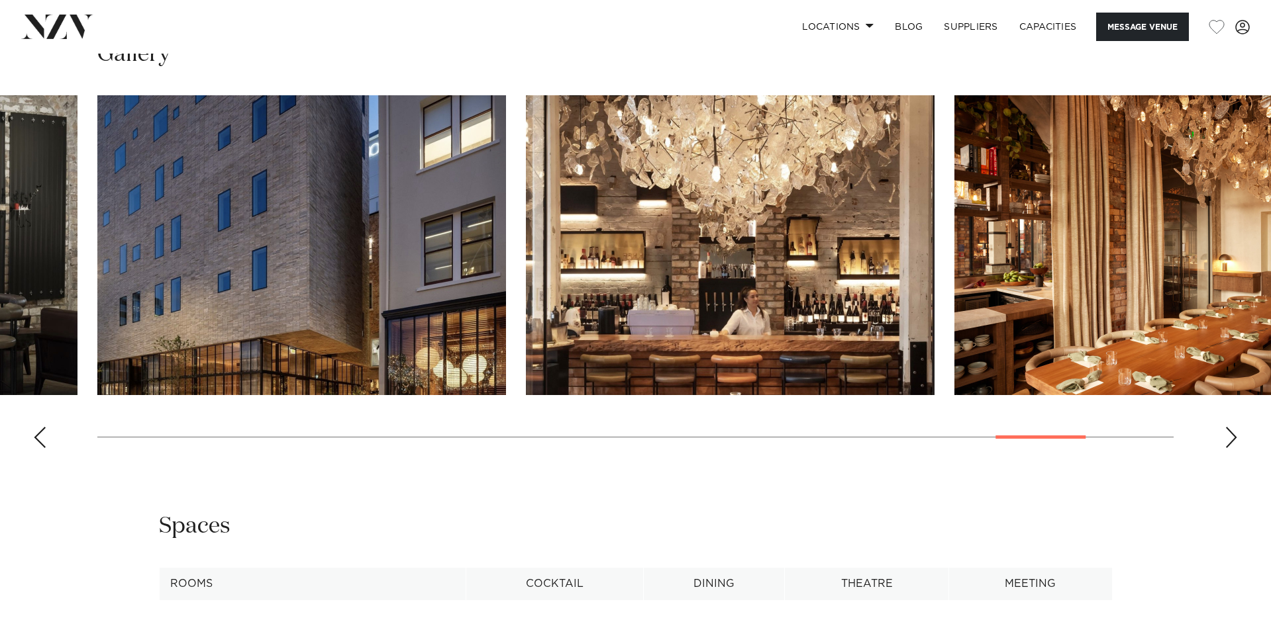
click at [1231, 432] on div "Next slide" at bounding box center [1230, 437] width 13 height 21
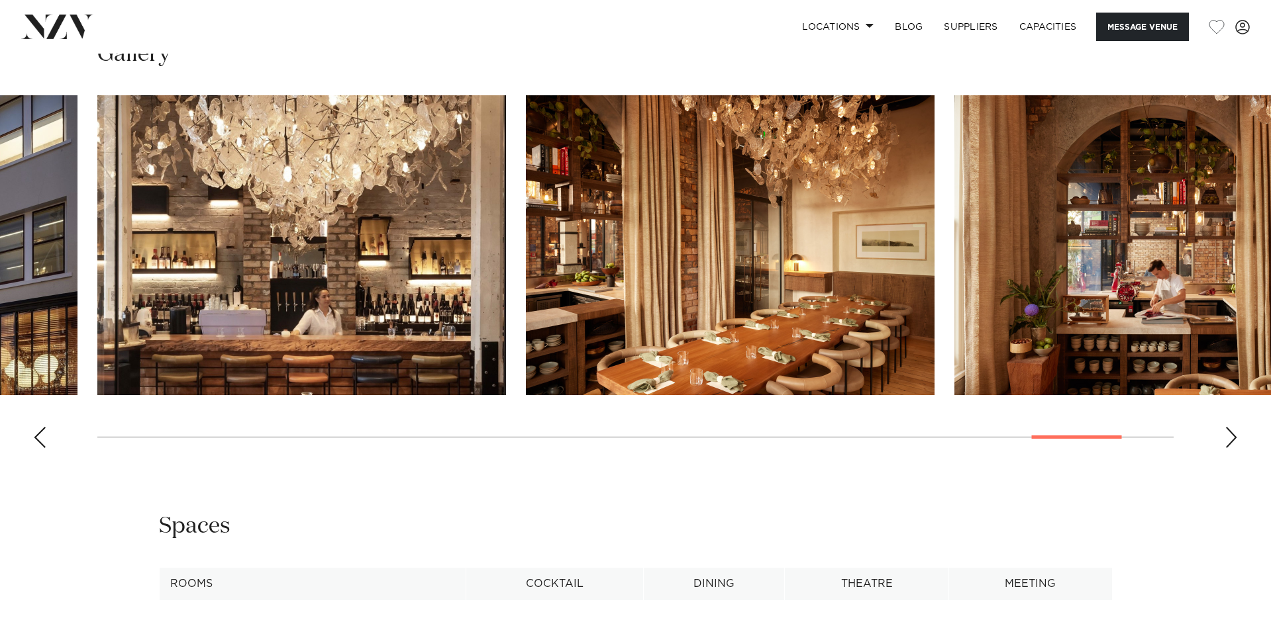
click at [1231, 432] on div "Next slide" at bounding box center [1230, 437] width 13 height 21
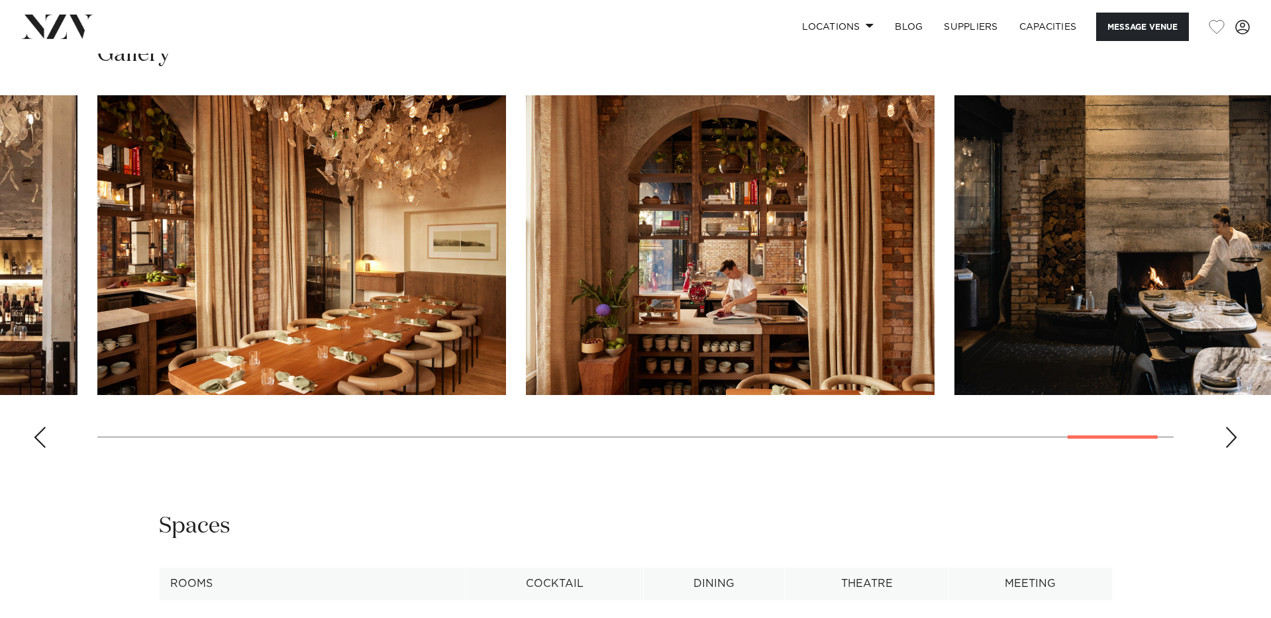
click at [1231, 432] on div "Next slide" at bounding box center [1230, 437] width 13 height 21
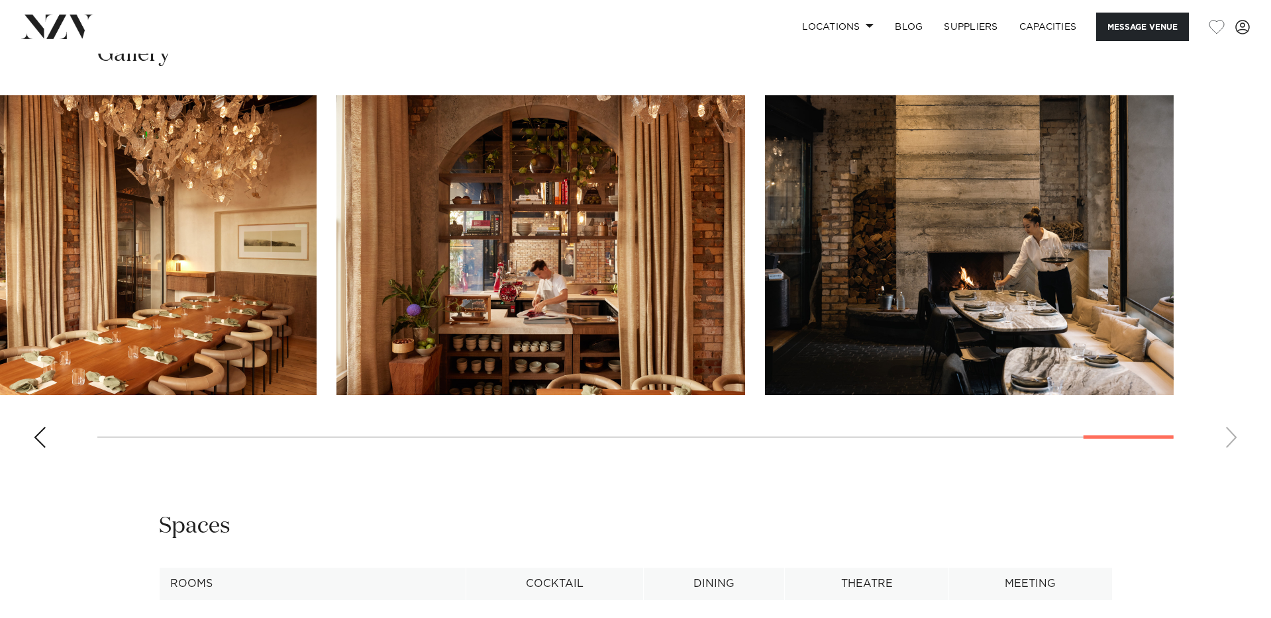
click at [1231, 432] on swiper-container at bounding box center [635, 277] width 1271 height 364
click at [31, 436] on swiper-container at bounding box center [635, 277] width 1271 height 364
click at [37, 435] on div "Previous slide" at bounding box center [39, 437] width 13 height 21
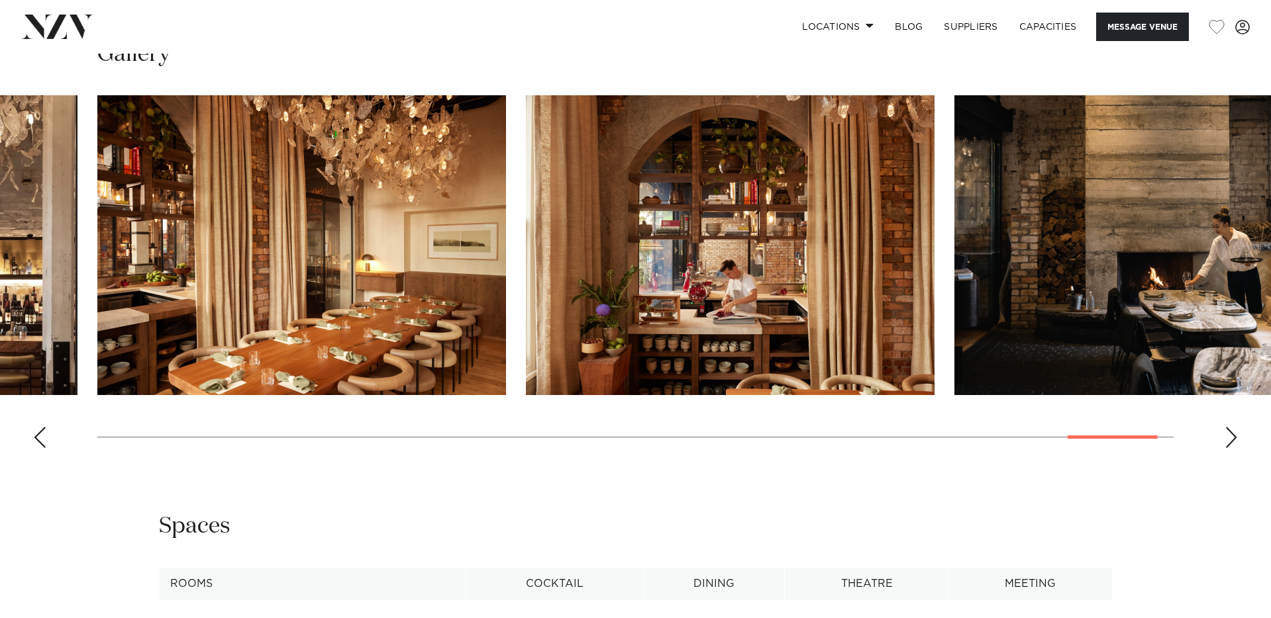
click at [43, 434] on div "Previous slide" at bounding box center [39, 437] width 13 height 21
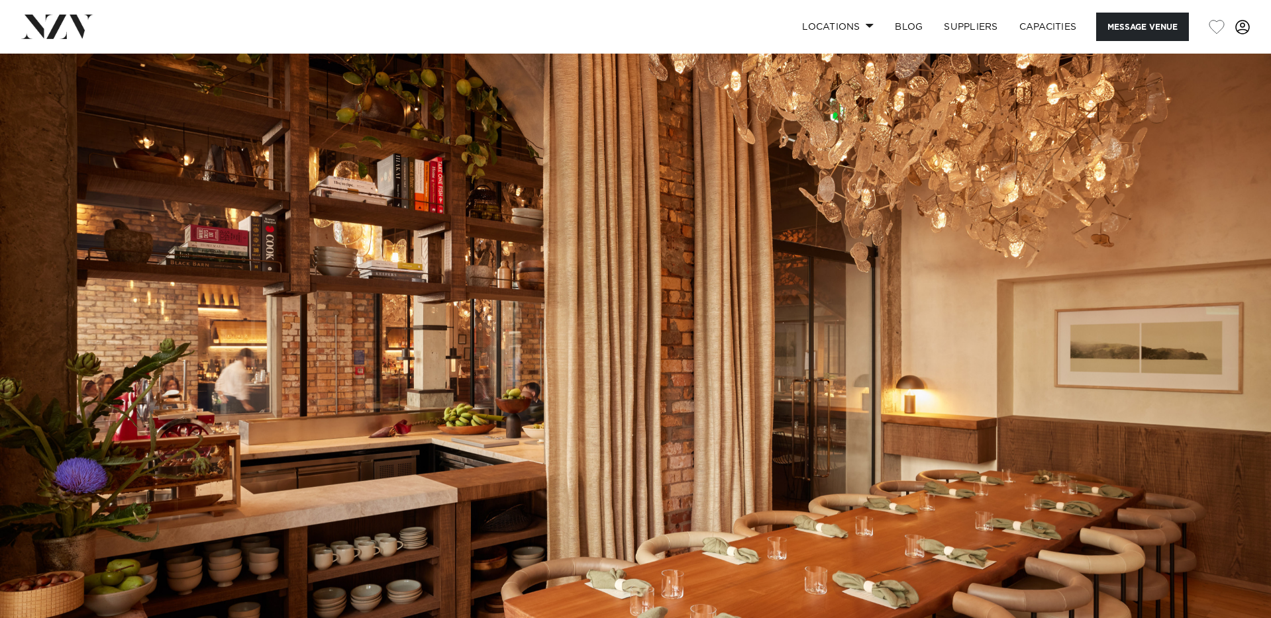
click at [1241, 30] on span at bounding box center [1242, 27] width 15 height 15
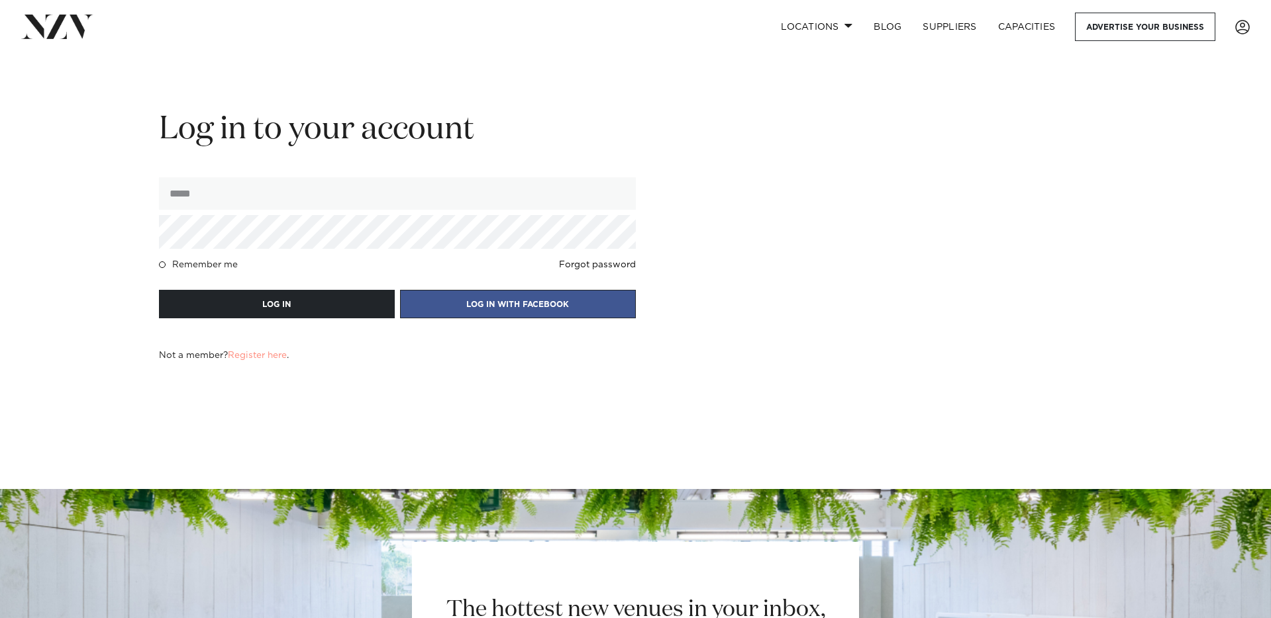
click at [265, 357] on mark "Register here" at bounding box center [257, 355] width 59 height 9
